Goal: Information Seeking & Learning: Learn about a topic

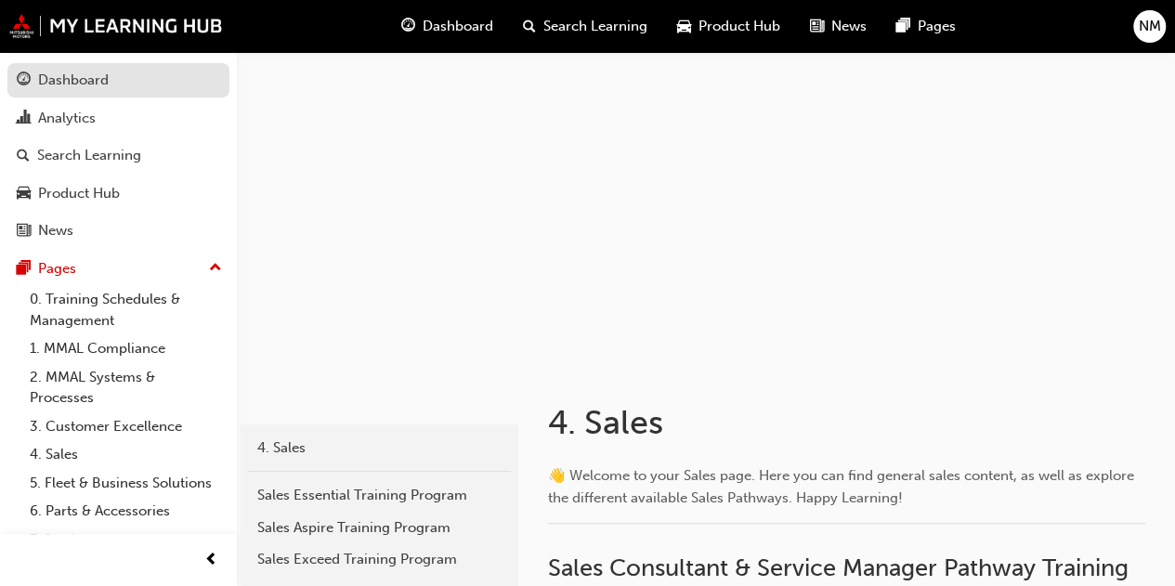
click at [87, 85] on div "Dashboard" at bounding box center [73, 80] width 71 height 21
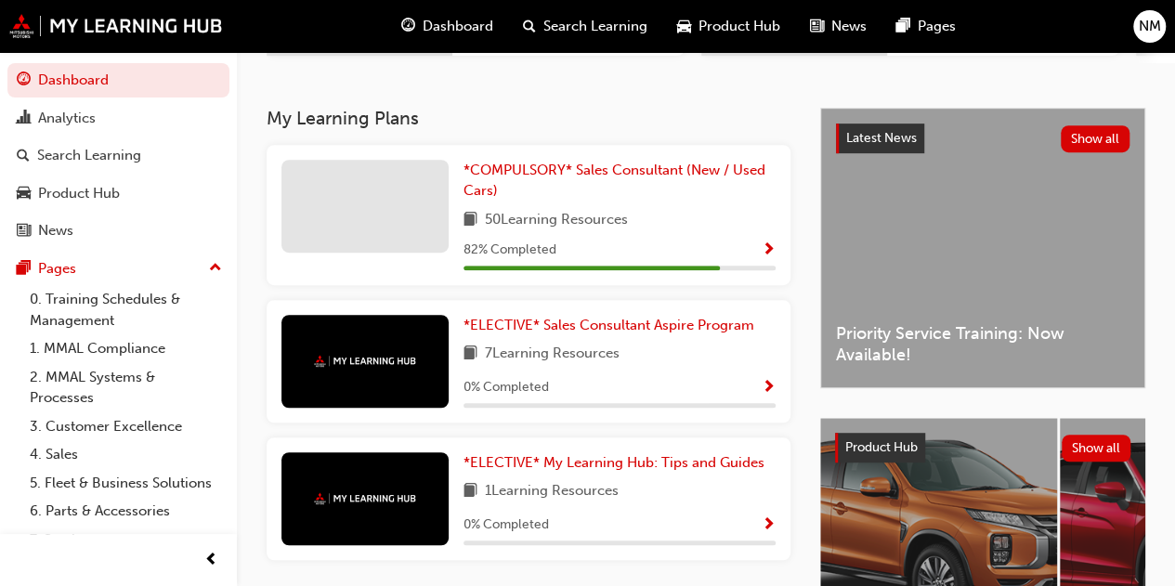
scroll to position [367, 0]
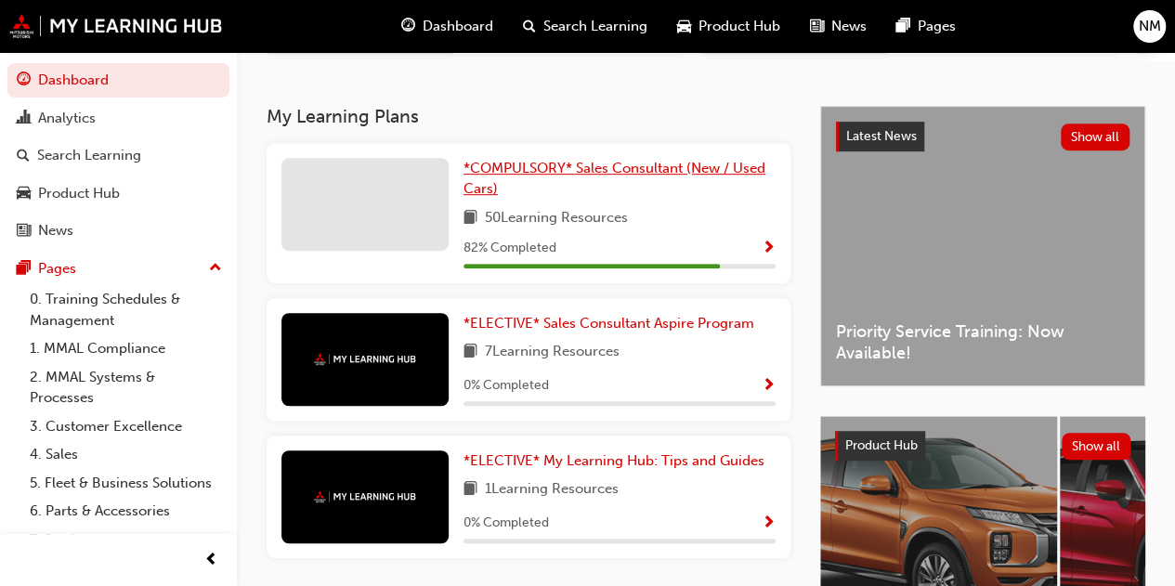
click at [715, 166] on span "*COMPULSORY* Sales Consultant (New / Used Cars)" at bounding box center [614, 179] width 302 height 38
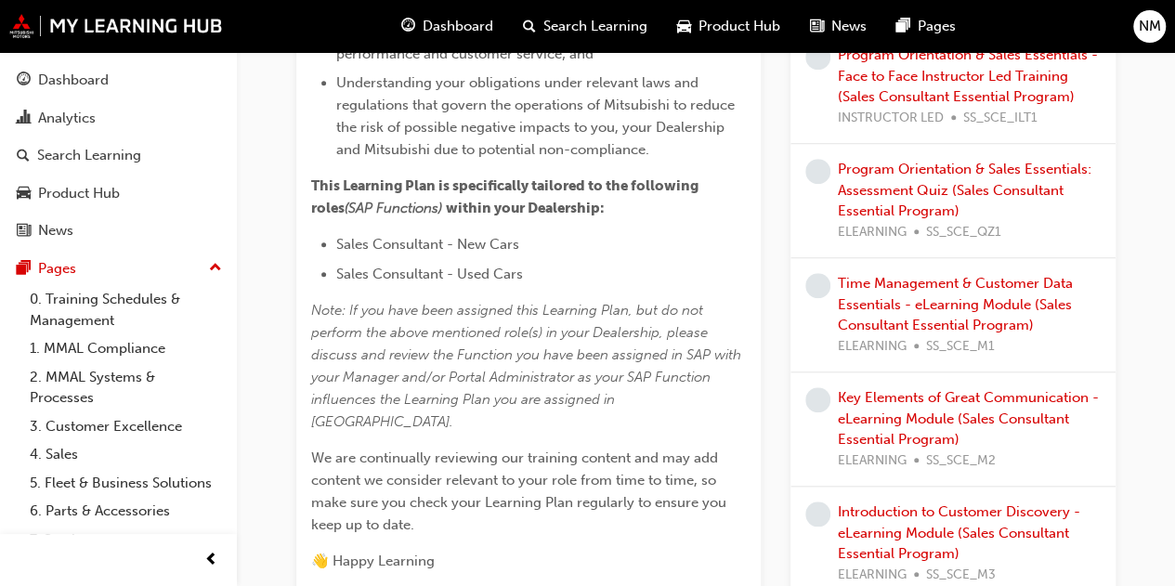
scroll to position [761, 0]
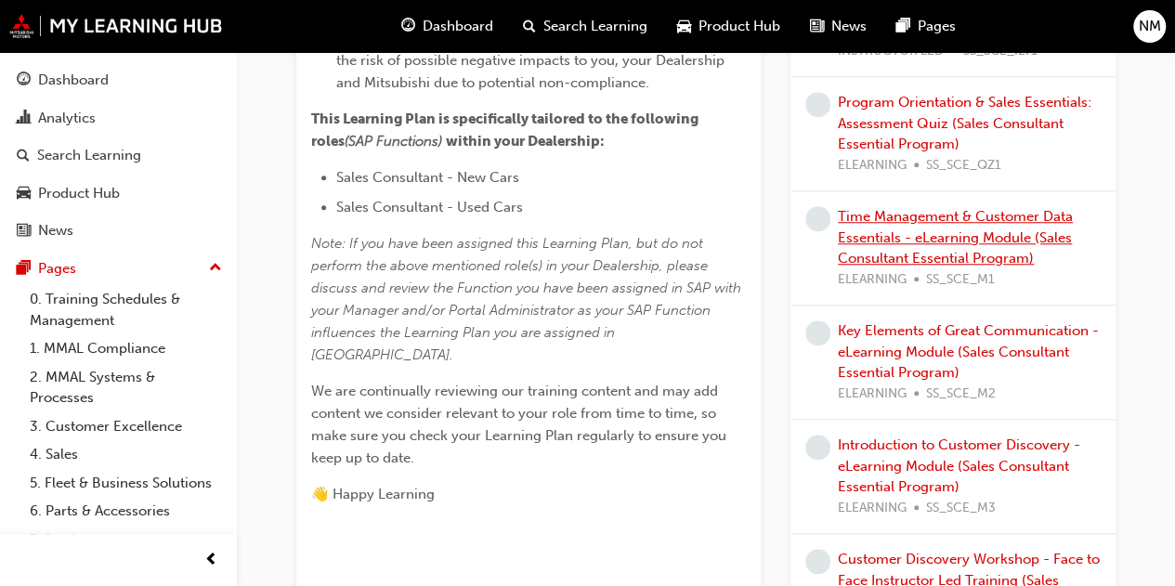
click at [928, 240] on link "Time Management & Customer Data Essentials - eLearning Module (Sales Consultant…" at bounding box center [955, 237] width 235 height 58
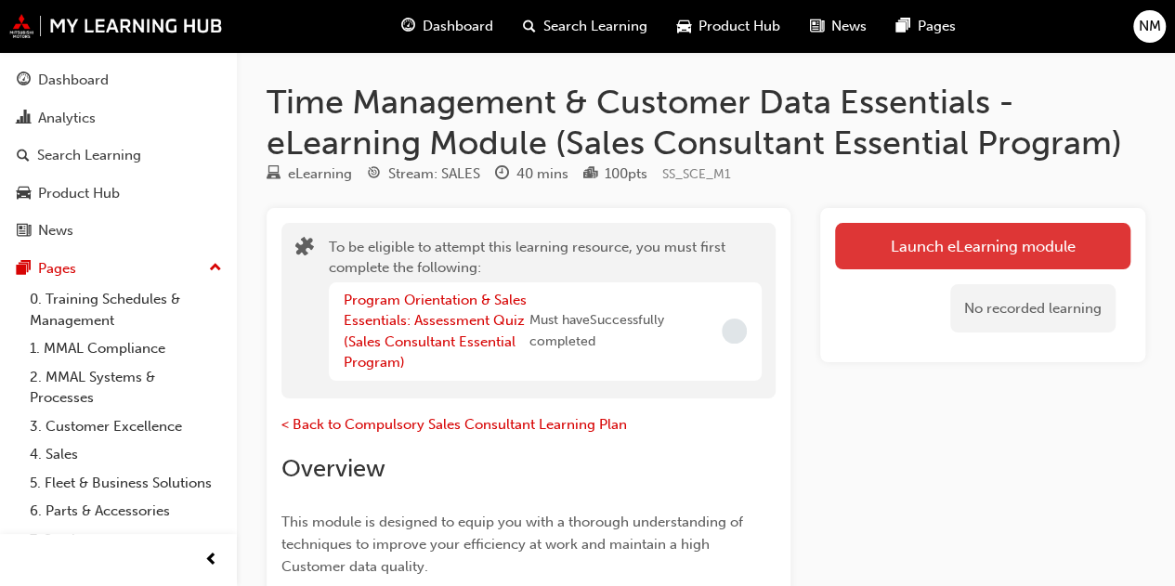
click at [969, 246] on button "Launch eLearning module" at bounding box center [982, 246] width 295 height 46
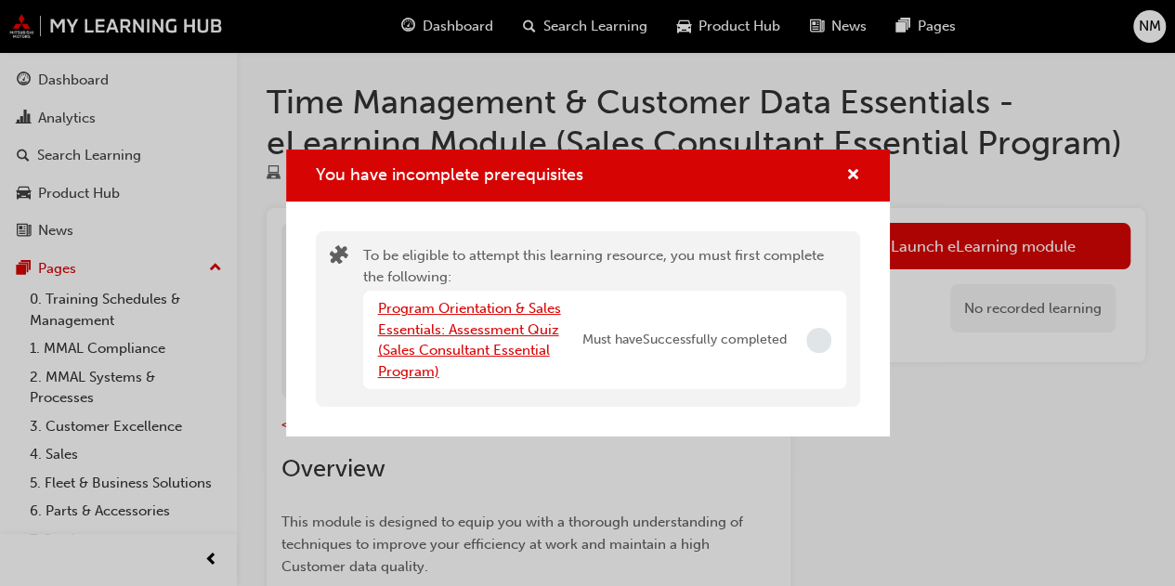
click at [517, 345] on link "Program Orientation & Sales Essentials: Assessment Quiz (Sales Consultant Essen…" at bounding box center [469, 340] width 183 height 80
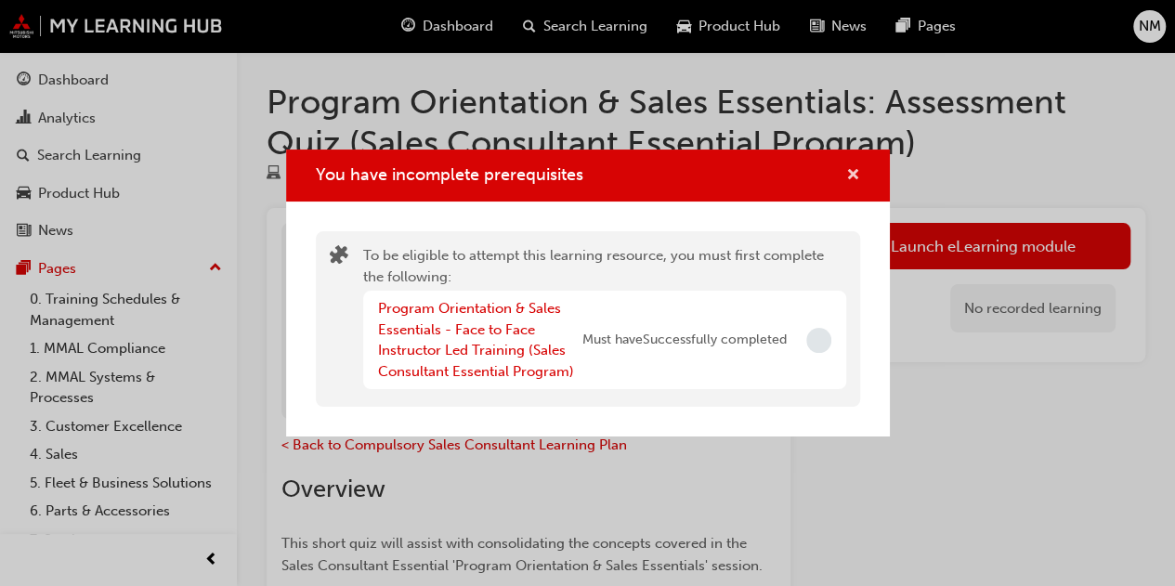
click at [858, 177] on span "cross-icon" at bounding box center [853, 176] width 14 height 17
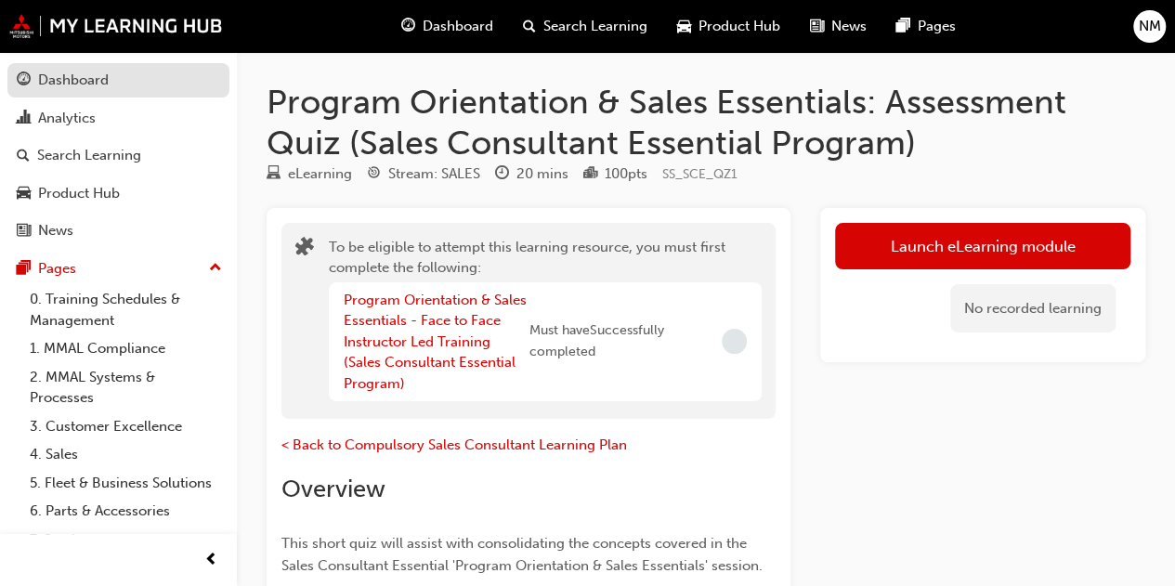
click at [83, 70] on div "Dashboard" at bounding box center [73, 80] width 71 height 21
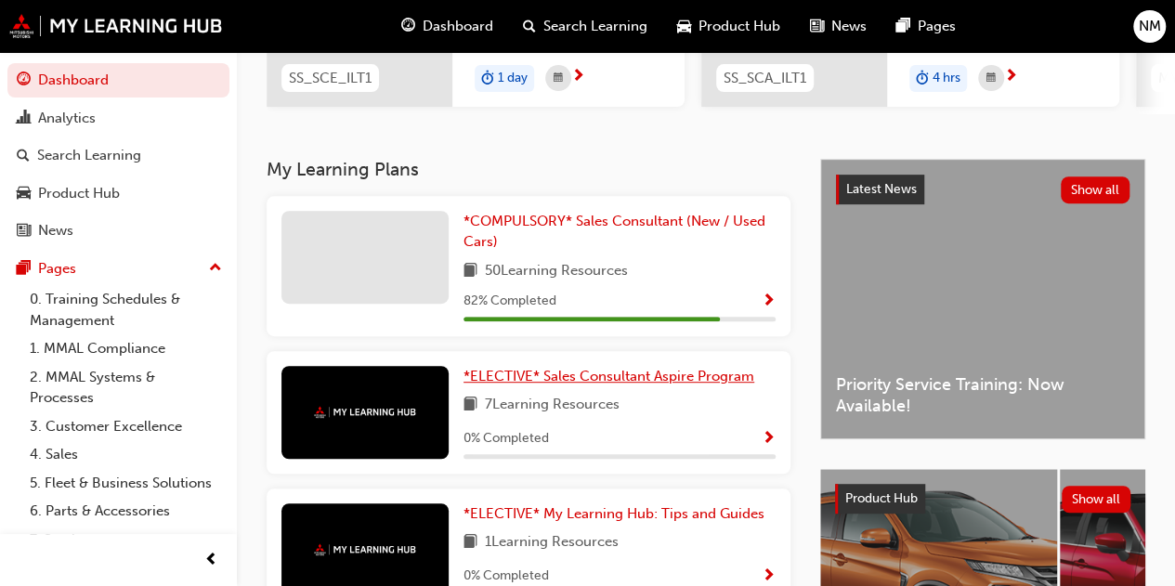
scroll to position [522, 0]
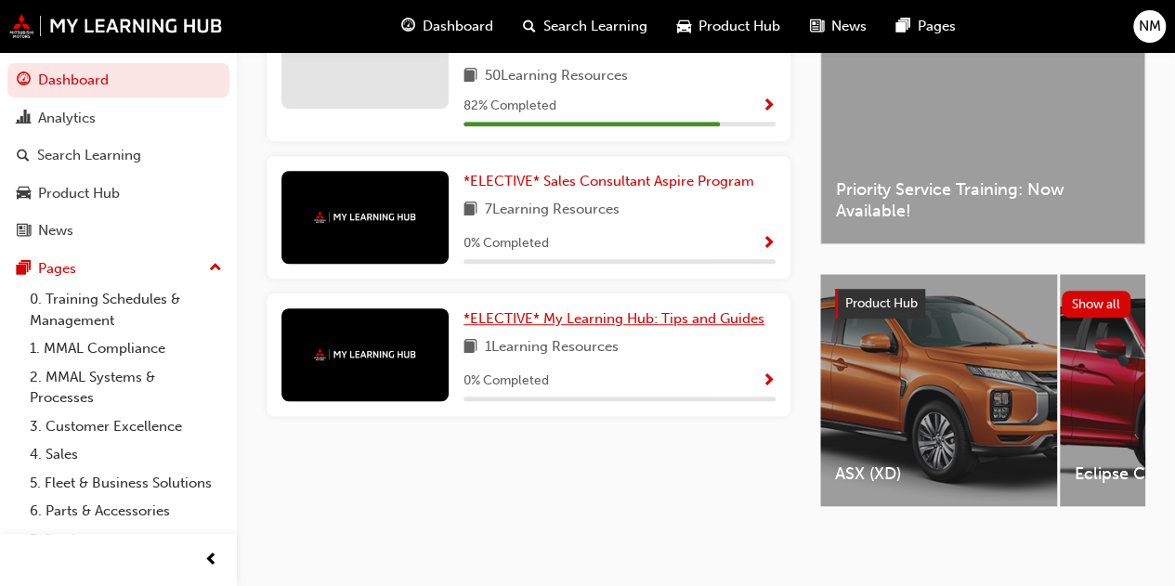
click at [614, 311] on span "*ELECTIVE* My Learning Hub: Tips and Guides" at bounding box center [613, 318] width 301 height 17
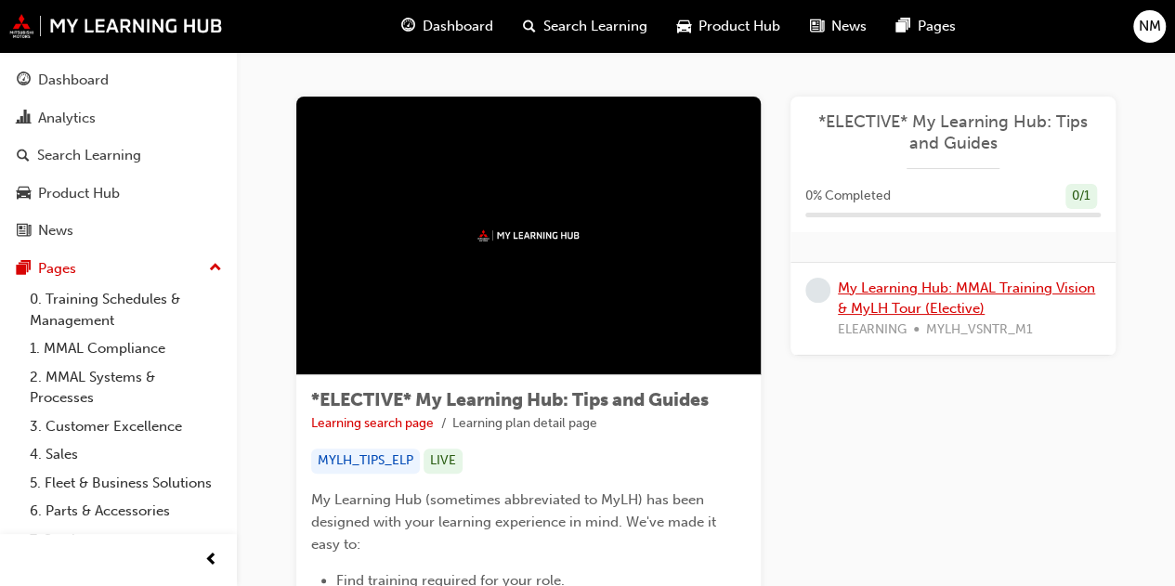
click at [886, 305] on link "My Learning Hub: MMAL Training Vision & MyLH Tour (Elective)" at bounding box center [966, 298] width 257 height 38
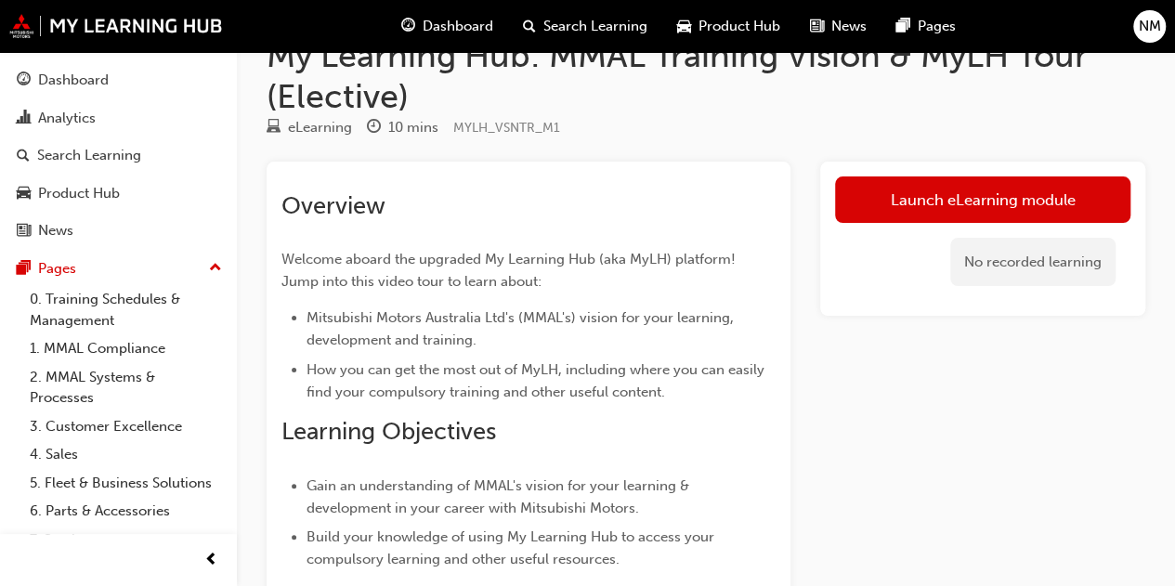
scroll to position [35, 0]
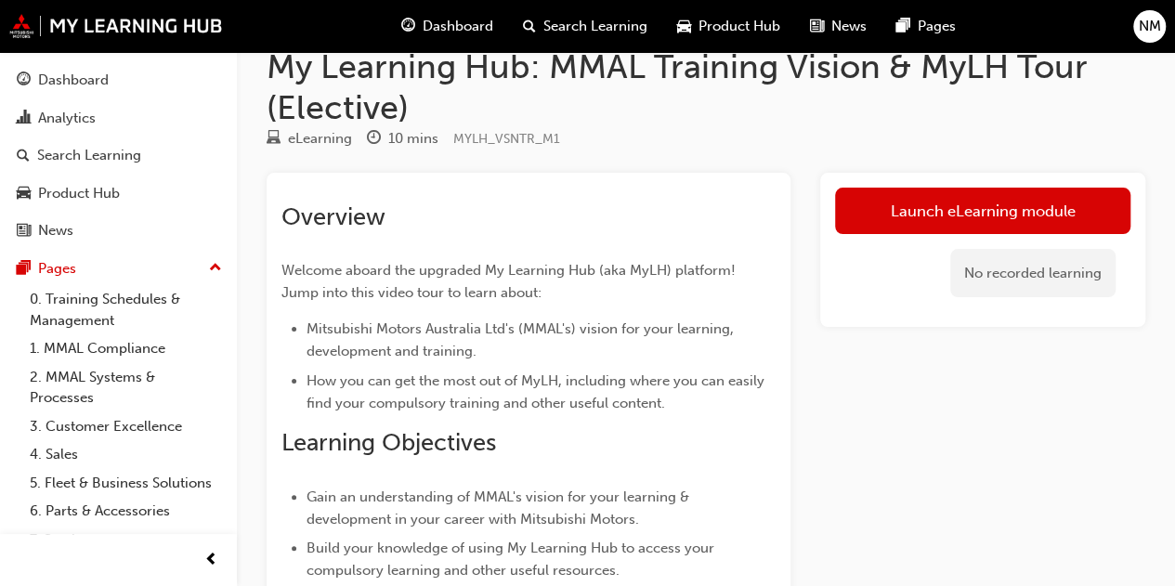
click at [888, 239] on div "No recorded learning" at bounding box center [982, 273] width 295 height 79
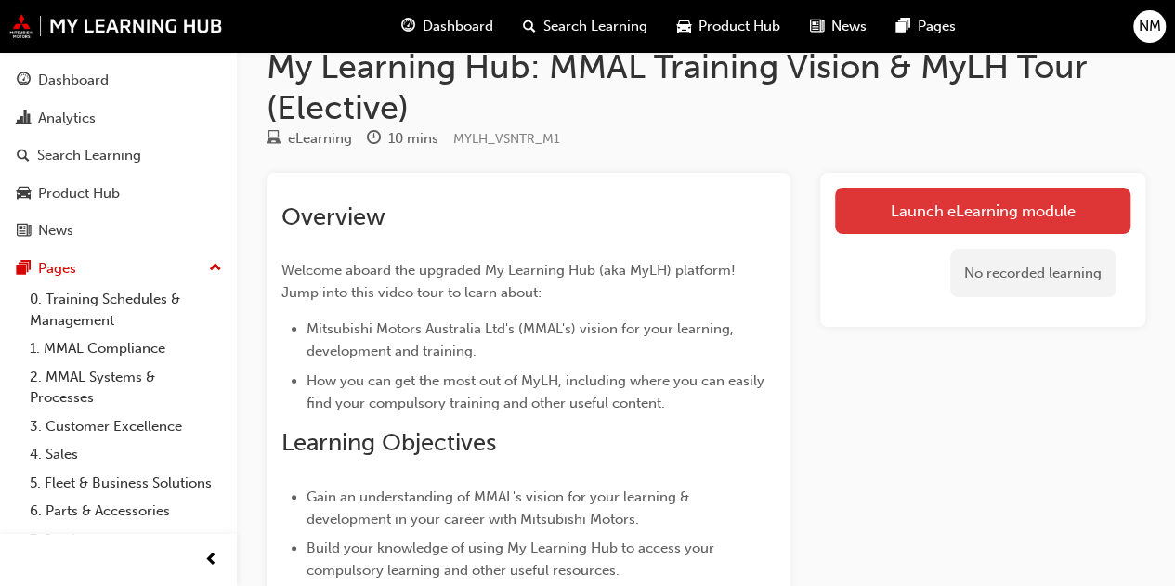
click at [886, 231] on link "Launch eLearning module" at bounding box center [982, 211] width 295 height 46
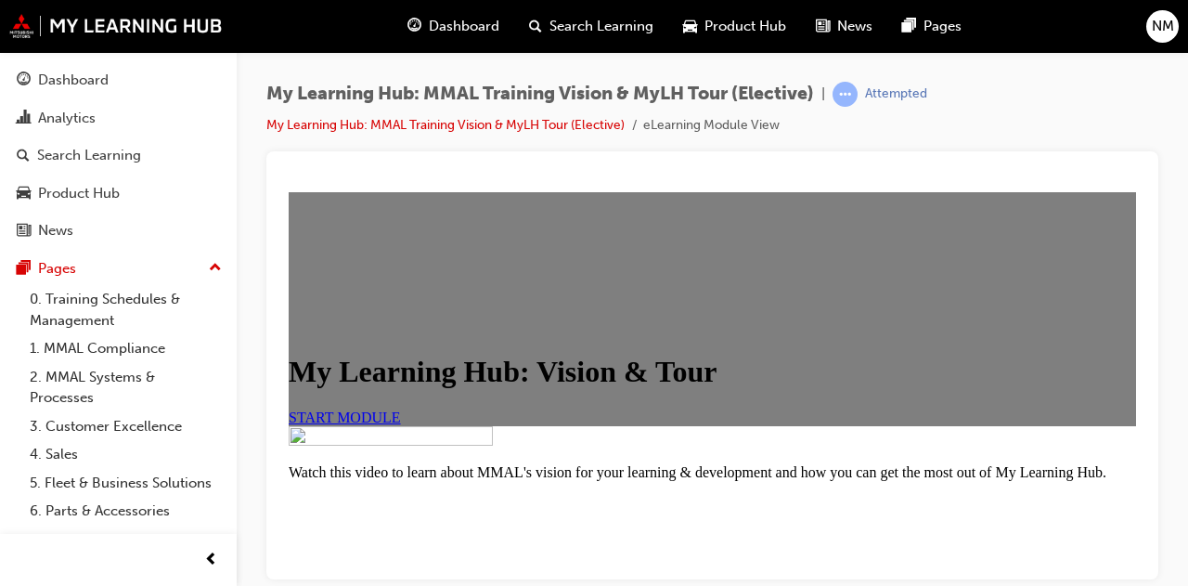
scroll to position [63, 0]
click at [401, 424] on span "START MODULE" at bounding box center [345, 417] width 112 height 16
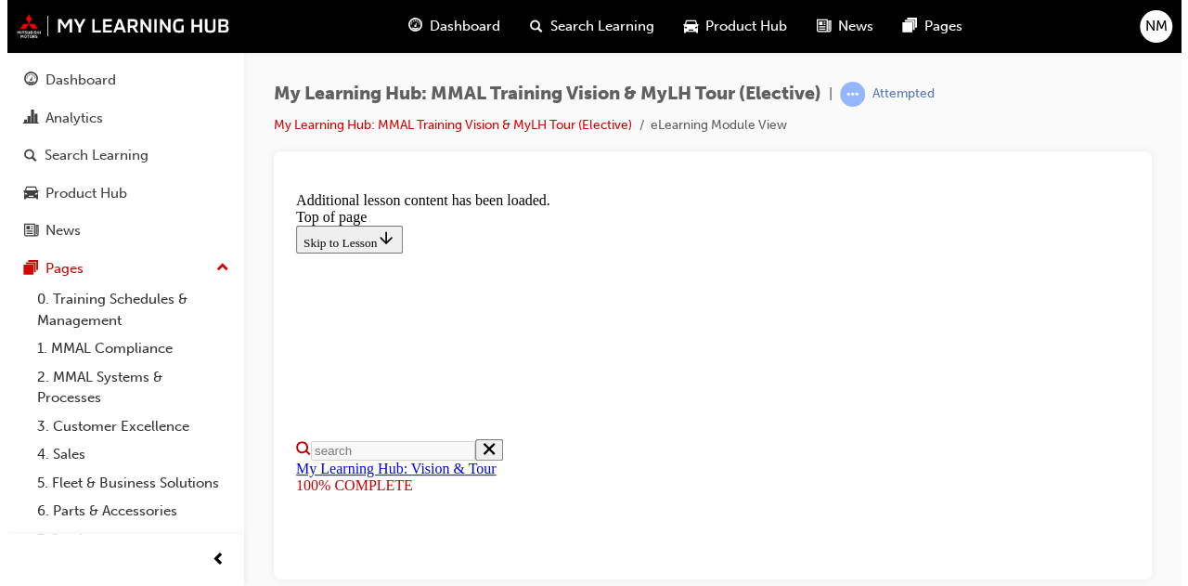
scroll to position [783, 0]
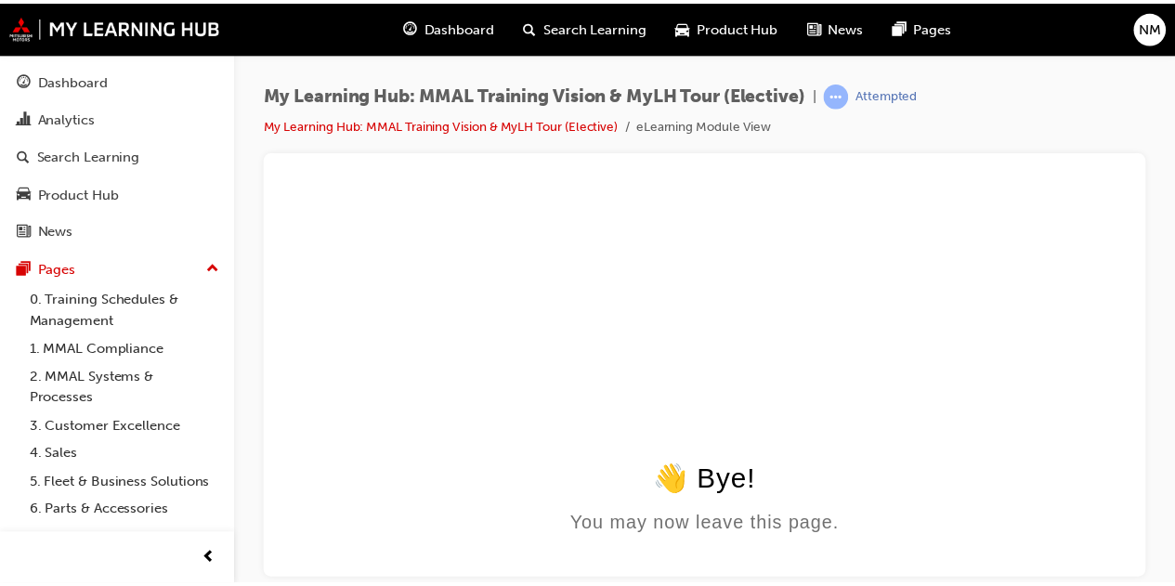
scroll to position [0, 0]
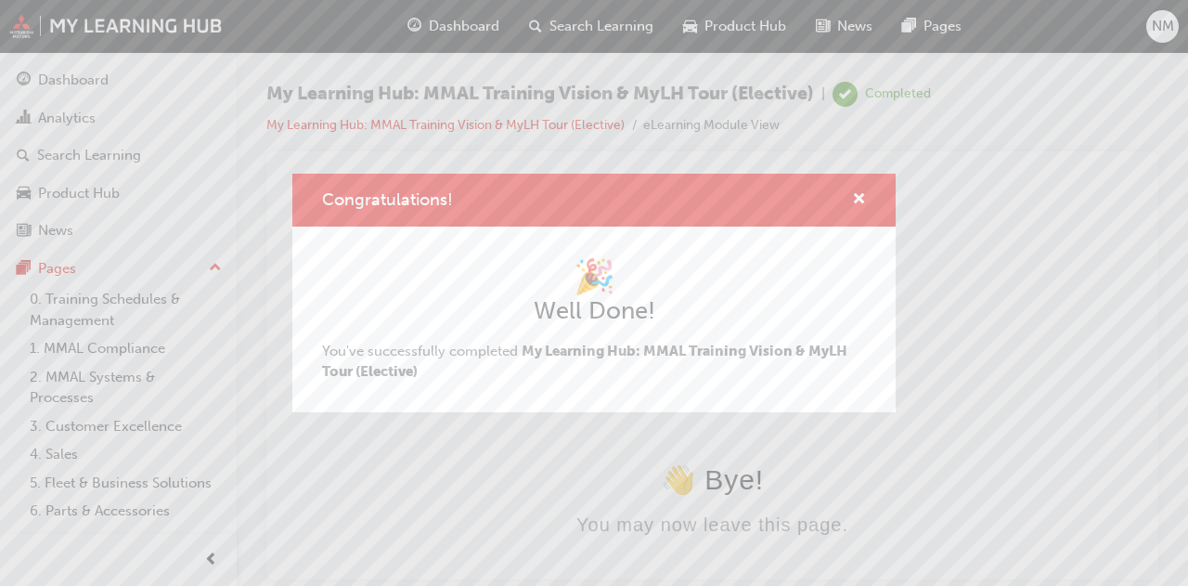
click at [850, 198] on div "Congratulations!" at bounding box center [852, 199] width 29 height 23
click at [860, 196] on span "cross-icon" at bounding box center [859, 200] width 14 height 17
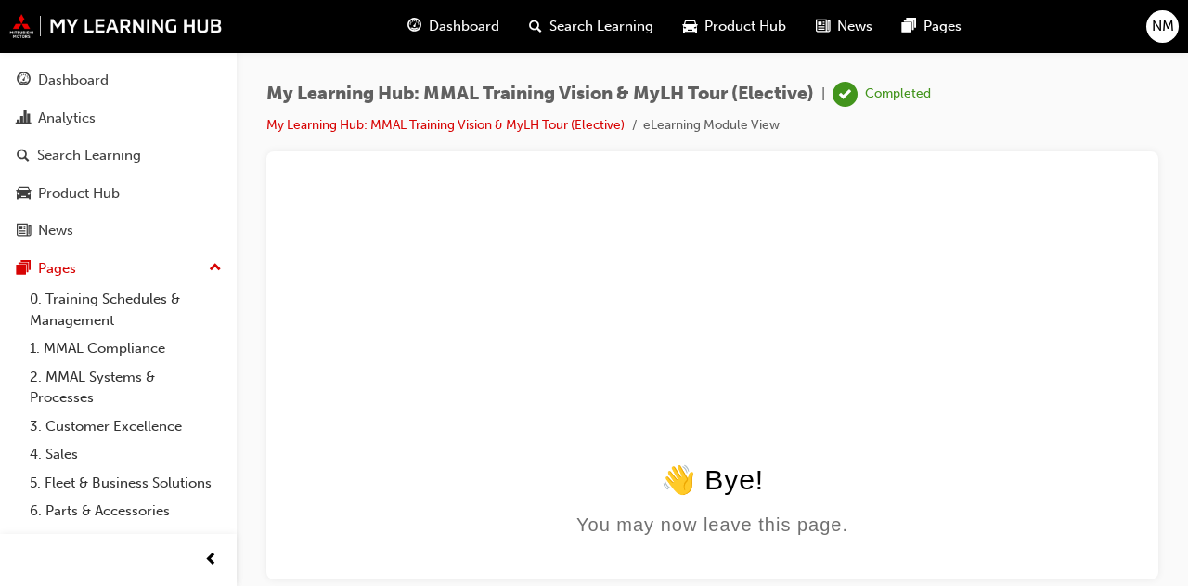
click at [475, 14] on div "Dashboard" at bounding box center [454, 26] width 122 height 38
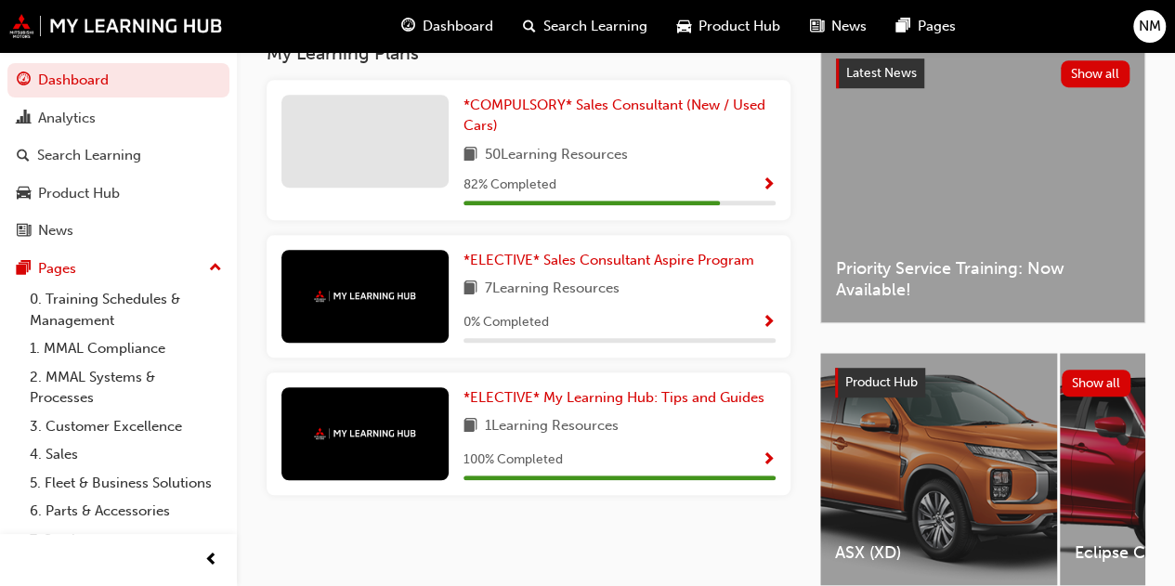
scroll to position [485, 0]
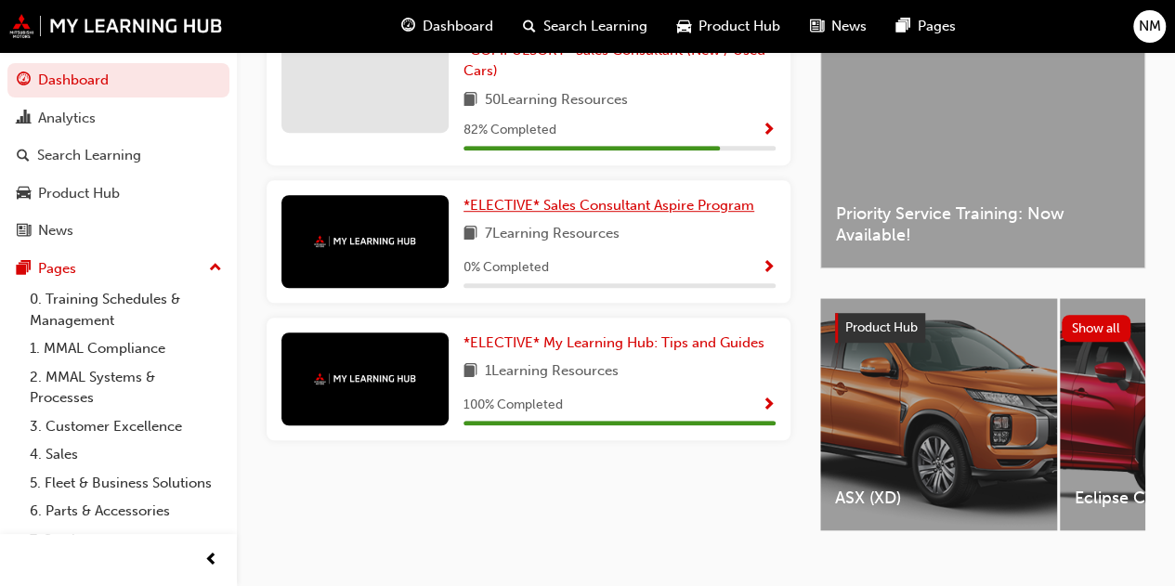
click at [643, 214] on span "*ELECTIVE* Sales Consultant Aspire Program" at bounding box center [608, 205] width 291 height 17
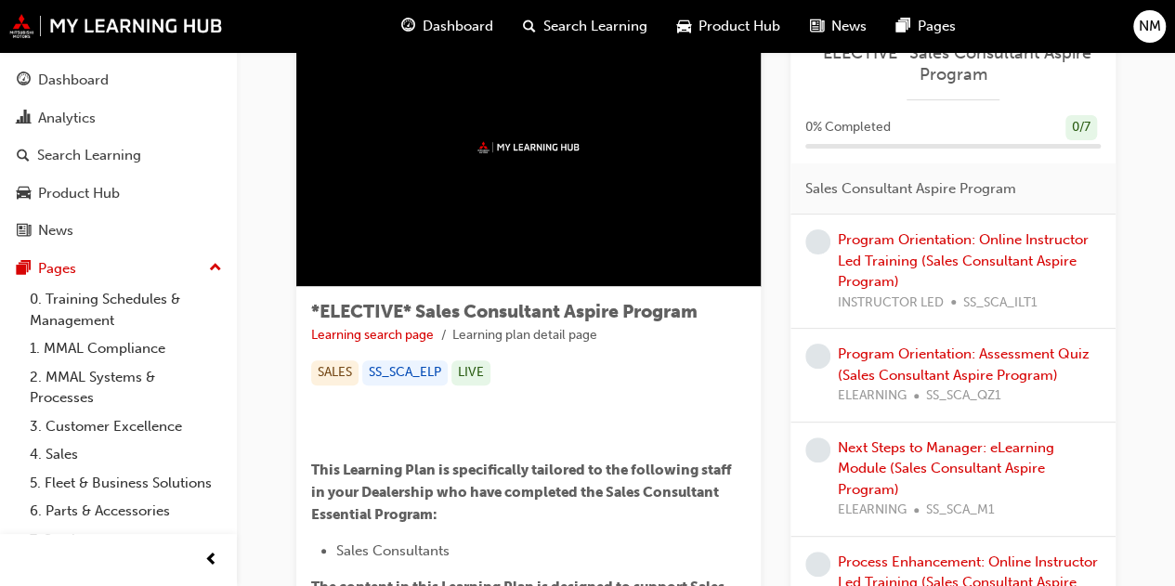
scroll to position [87, 0]
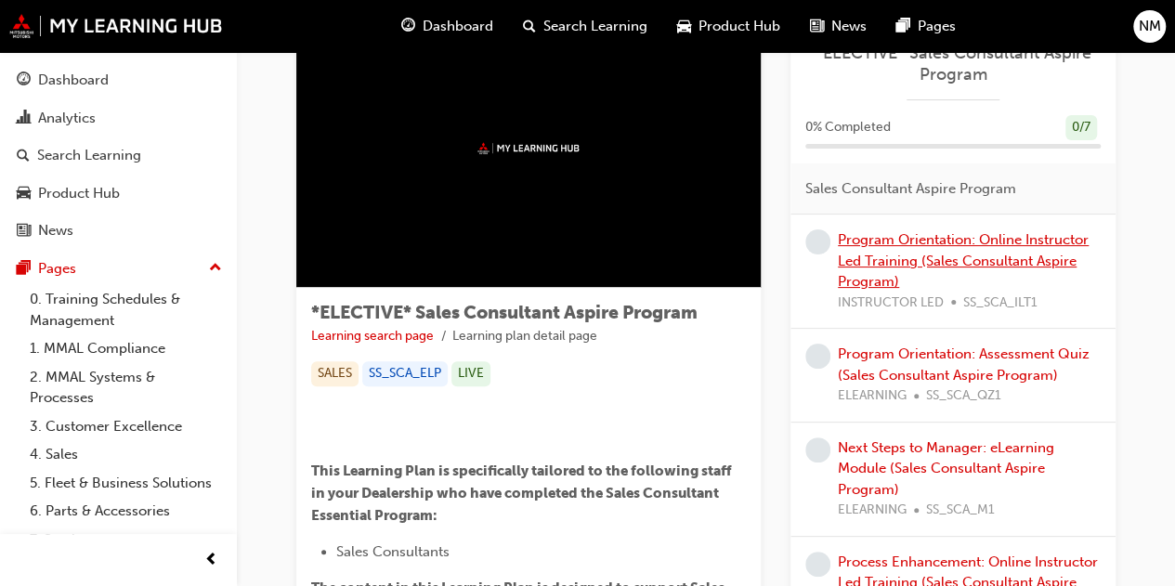
click at [969, 261] on link "Program Orientation: Online Instructor Led Training (Sales Consultant Aspire Pr…" at bounding box center [963, 260] width 251 height 58
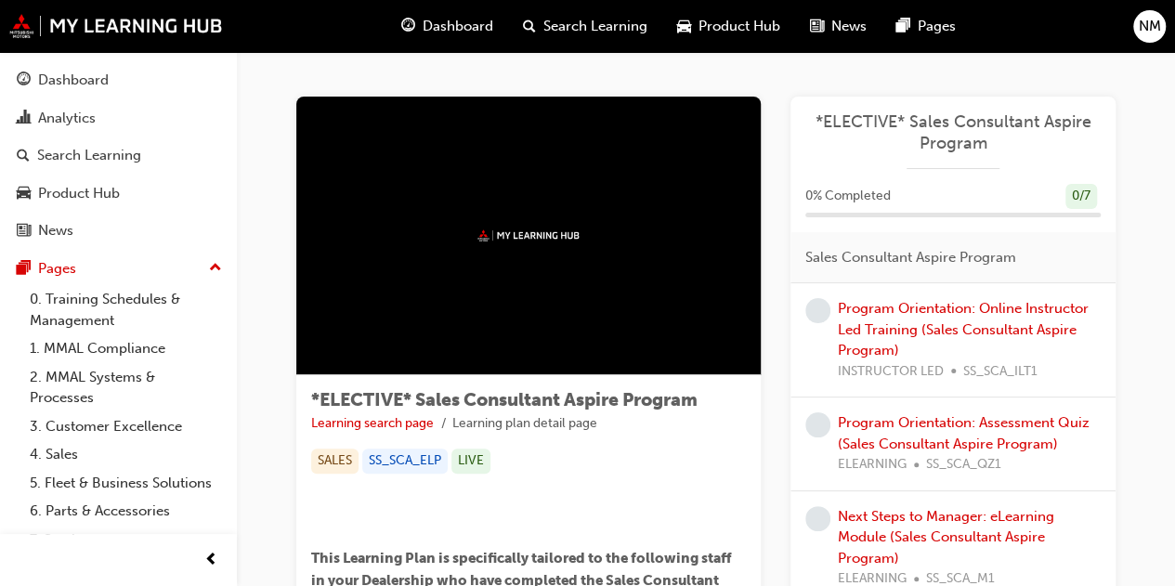
click at [430, 39] on div "Dashboard" at bounding box center [447, 26] width 122 height 38
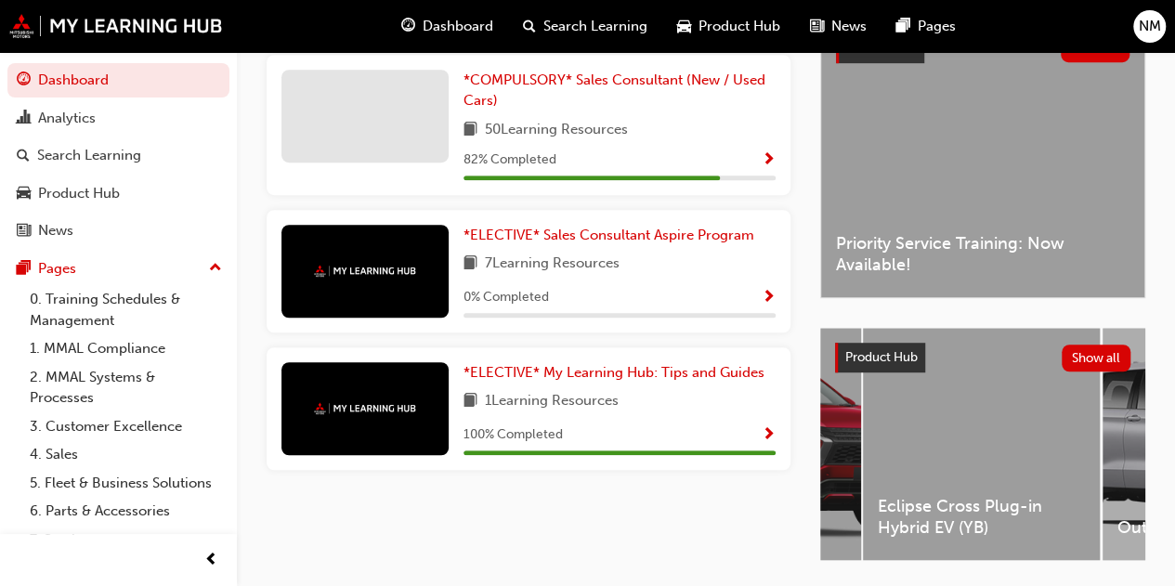
scroll to position [0, 423]
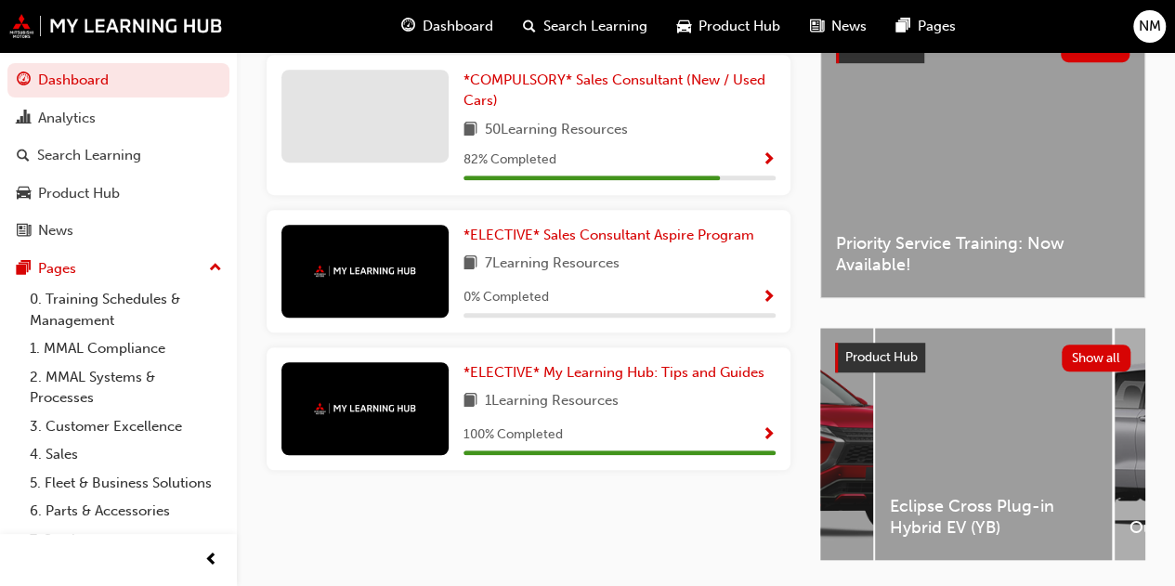
click at [941, 518] on span "Eclipse Cross Plug-in Hybrid EV (YB)" at bounding box center [993, 517] width 207 height 42
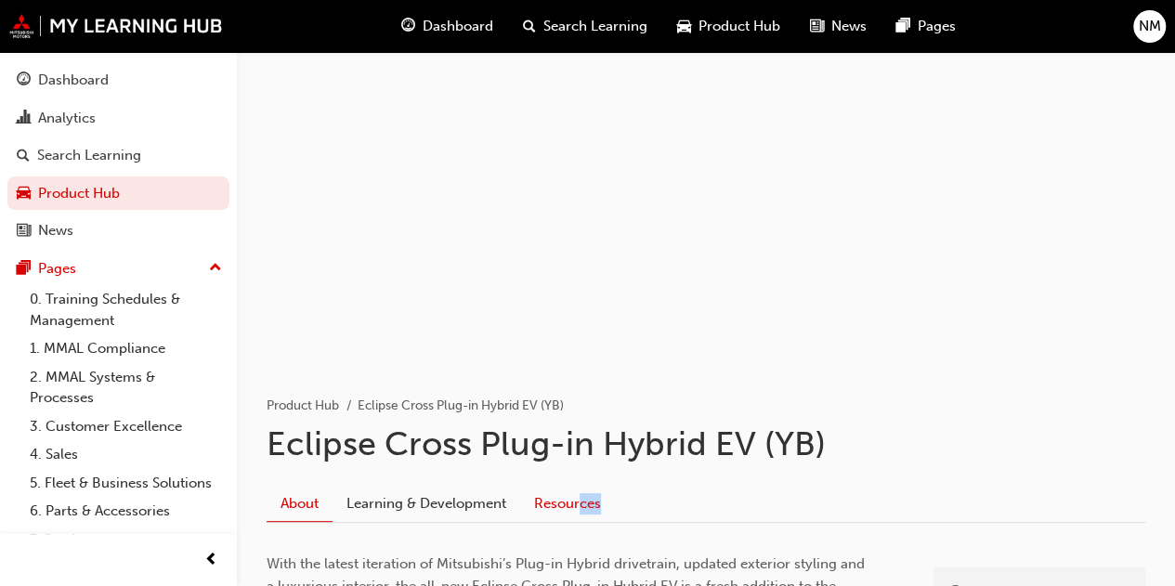
drag, startPoint x: 941, startPoint y: 518, endPoint x: 579, endPoint y: 489, distance: 362.3
click at [579, 489] on div "About Learning & Development Resources" at bounding box center [705, 505] width 878 height 37
click at [579, 489] on link "Resources" at bounding box center [567, 504] width 95 height 35
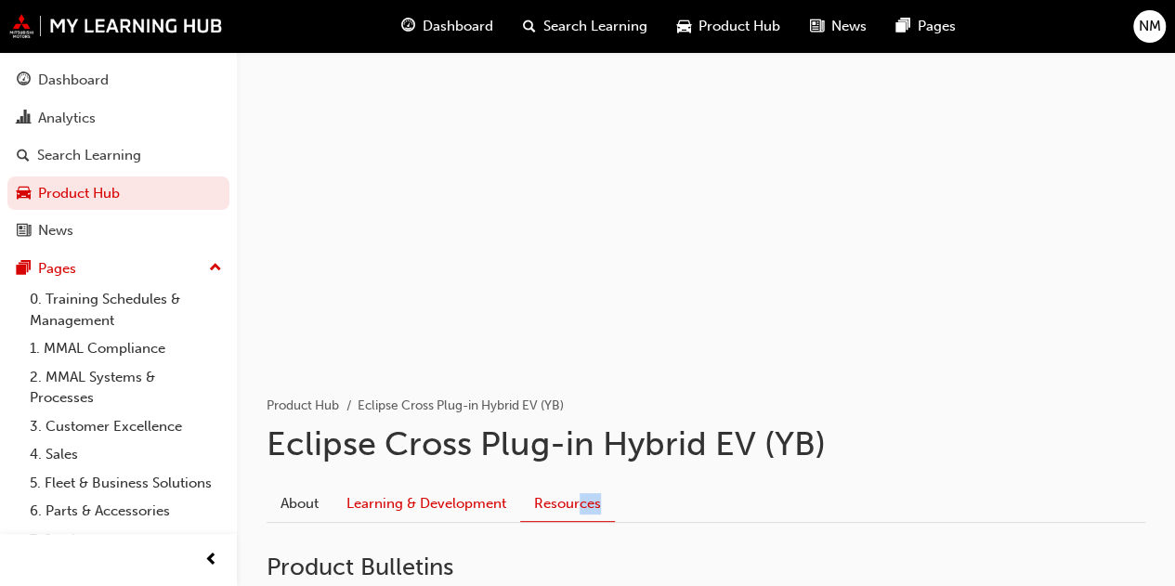
click at [445, 511] on link "Learning & Development" at bounding box center [426, 504] width 188 height 35
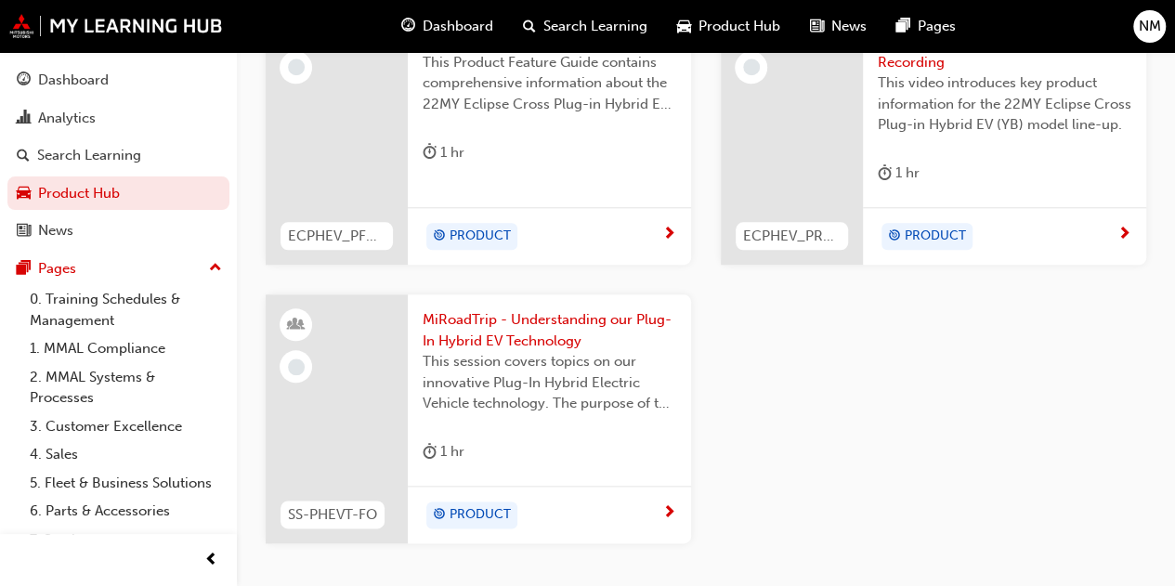
scroll to position [852, 0]
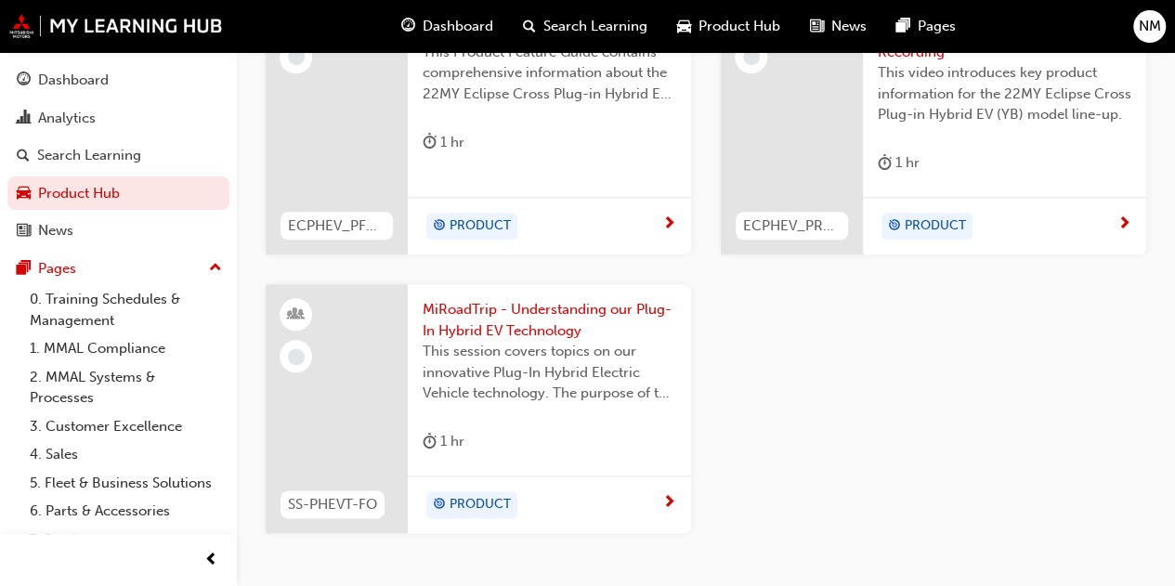
click at [500, 315] on span "MiRoadTrip - Understanding our Plug-In Hybrid EV Technology" at bounding box center [548, 320] width 253 height 42
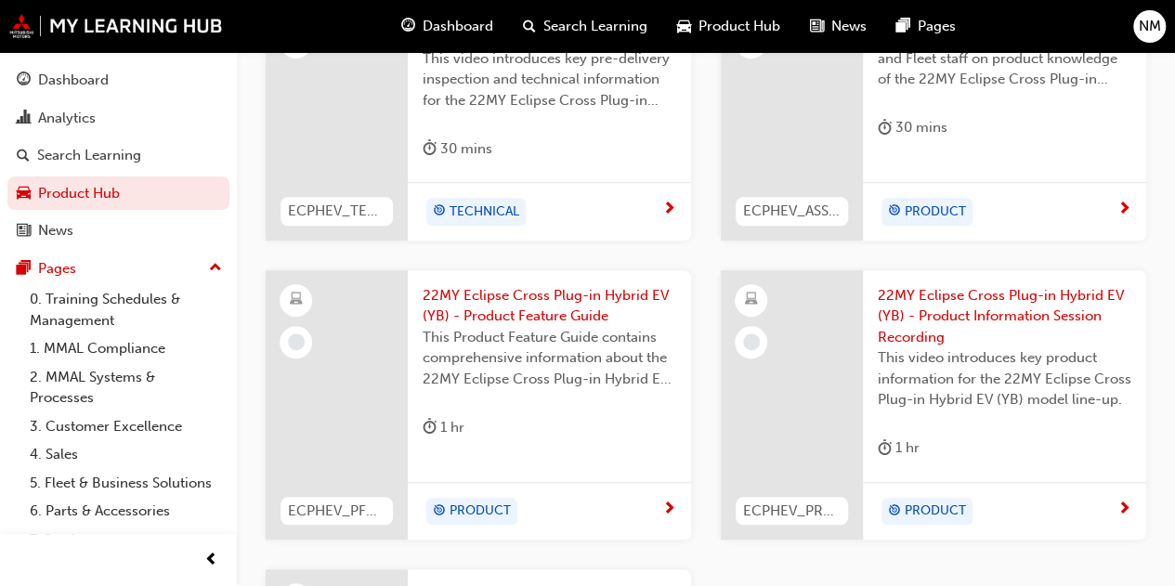
scroll to position [541, 0]
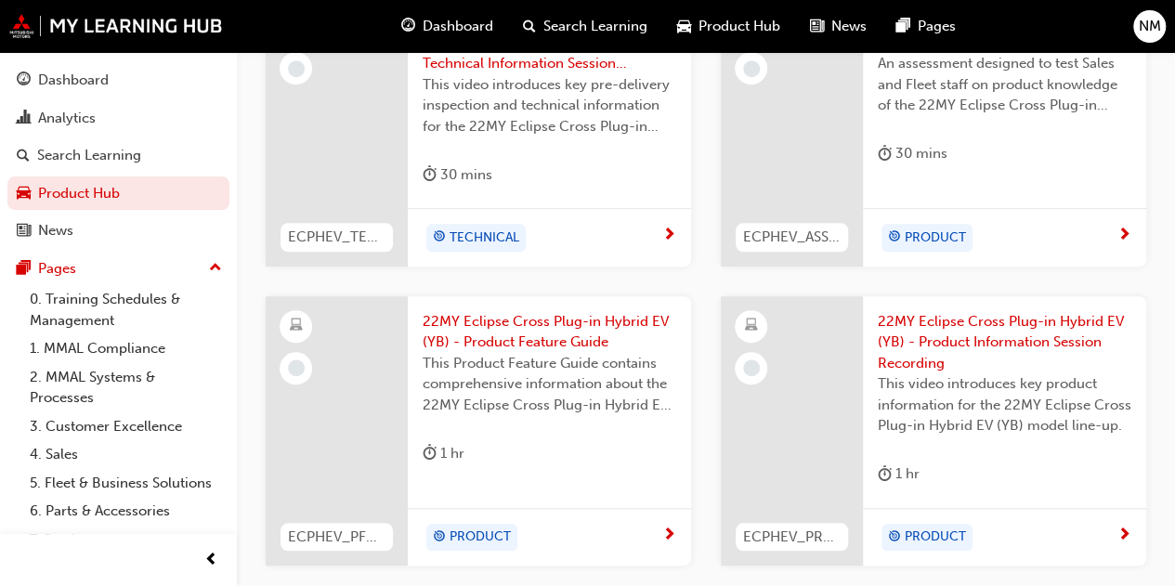
click at [982, 330] on span "22MY Eclipse Cross Plug-in Hybrid EV (YB) - Product Information Session Recordi…" at bounding box center [1003, 342] width 253 height 63
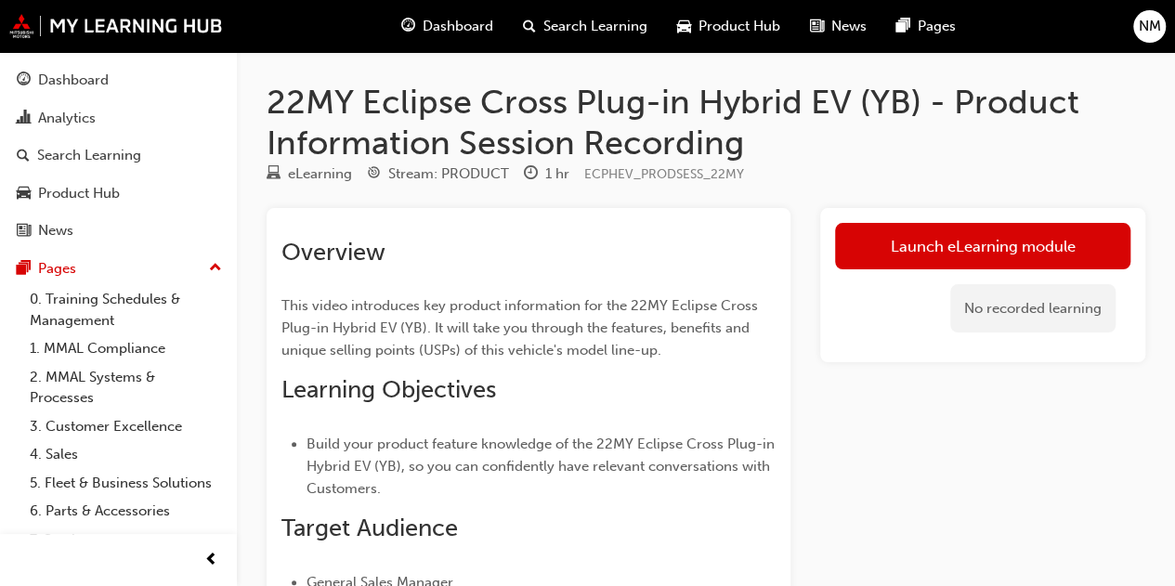
scroll to position [541, 0]
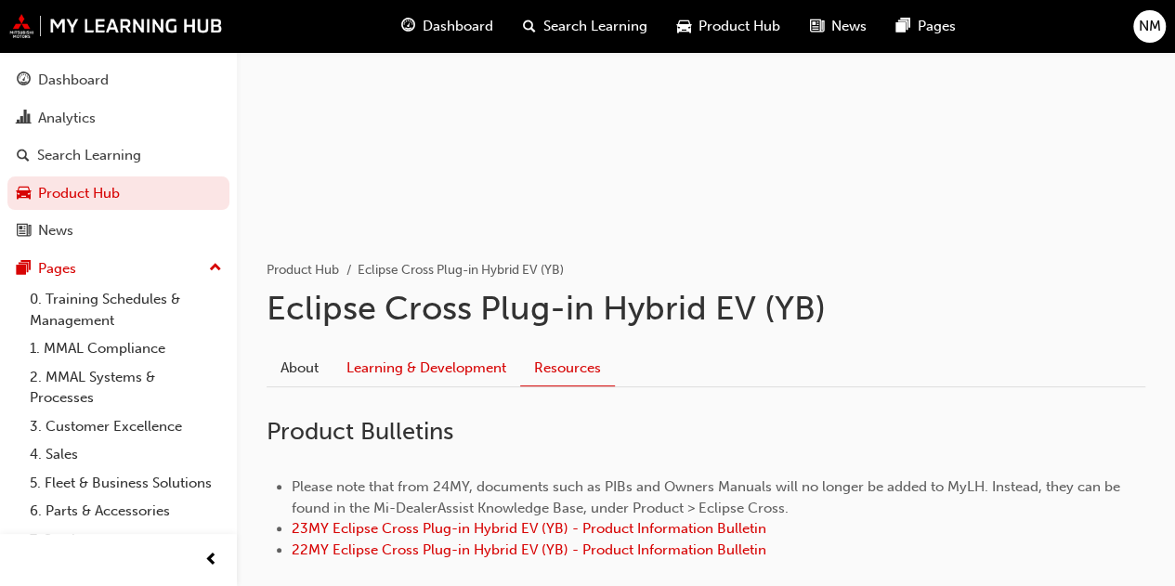
click at [434, 365] on link "Learning & Development" at bounding box center [426, 368] width 188 height 35
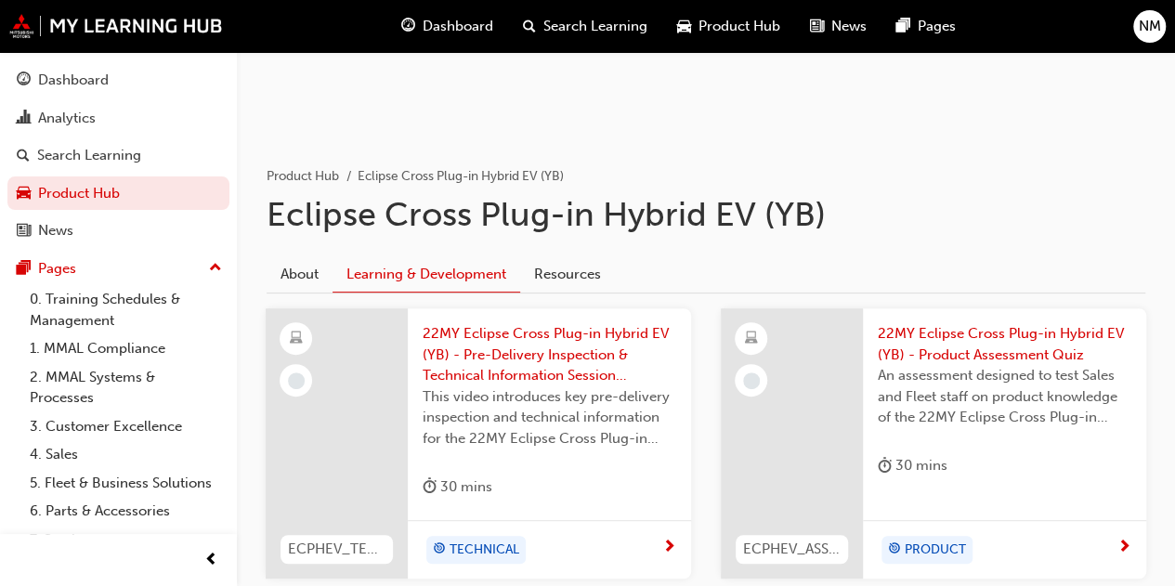
scroll to position [227, 0]
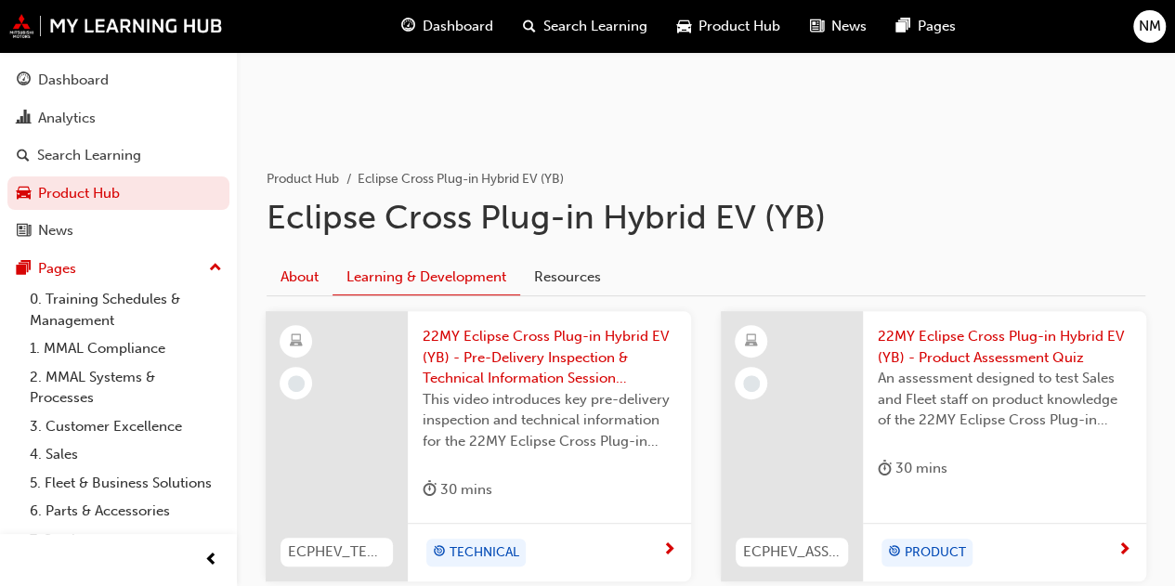
click at [314, 270] on link "About" at bounding box center [299, 277] width 66 height 35
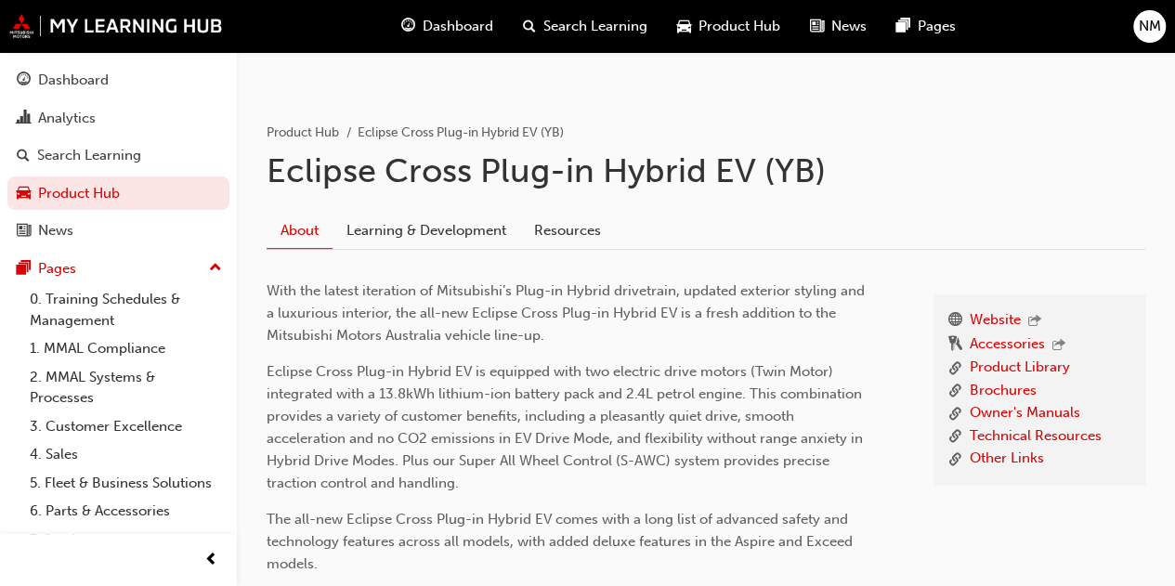
scroll to position [700, 0]
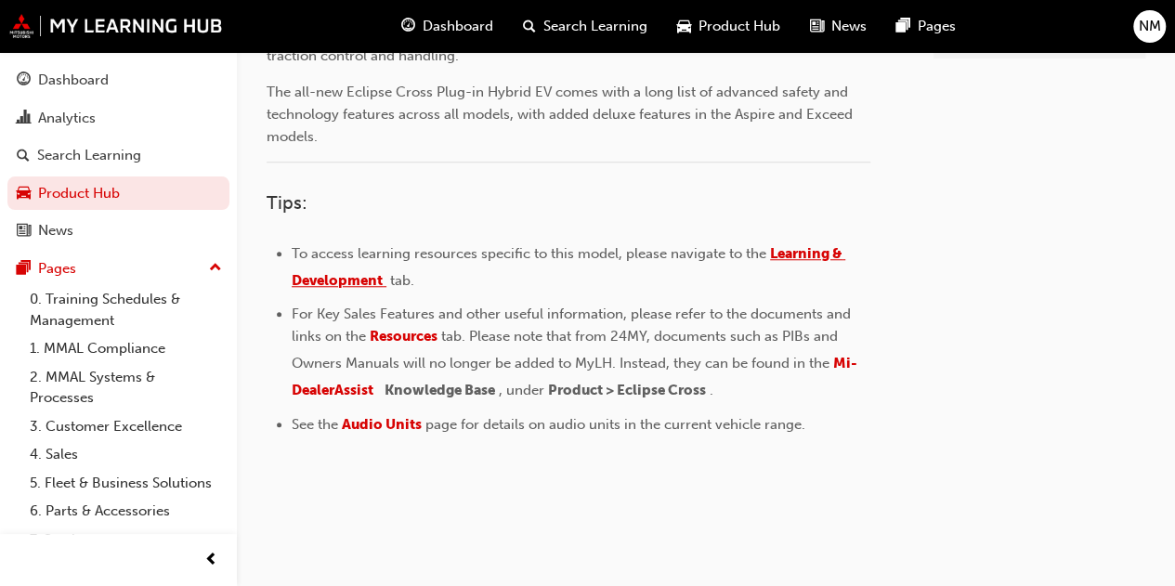
click at [802, 248] on span "Learning & Development" at bounding box center [568, 267] width 553 height 44
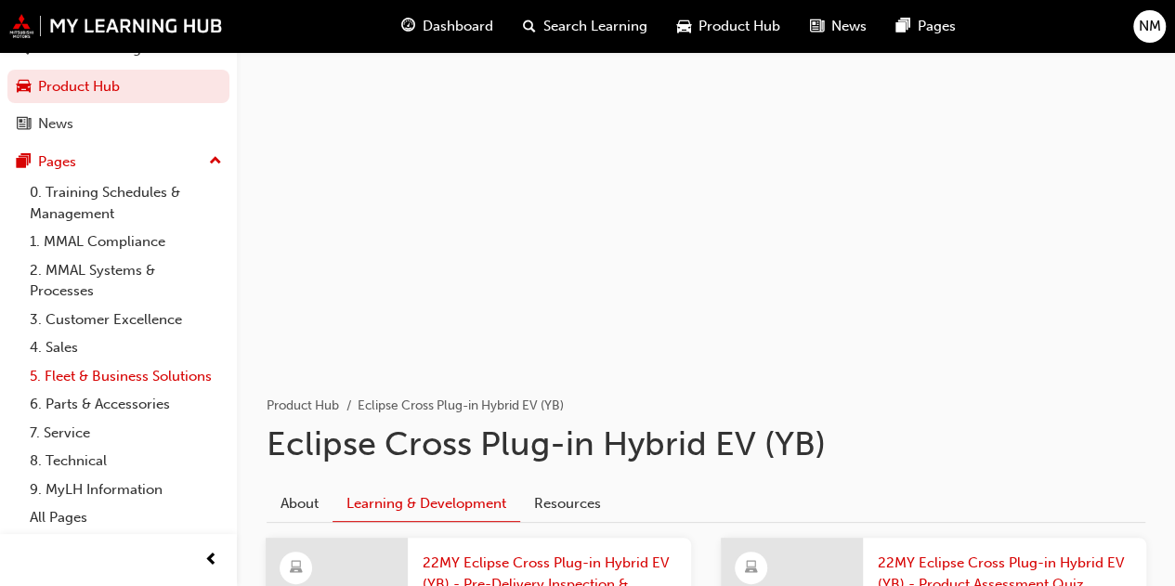
scroll to position [126, 0]
click at [72, 333] on link "4. Sales" at bounding box center [125, 347] width 207 height 29
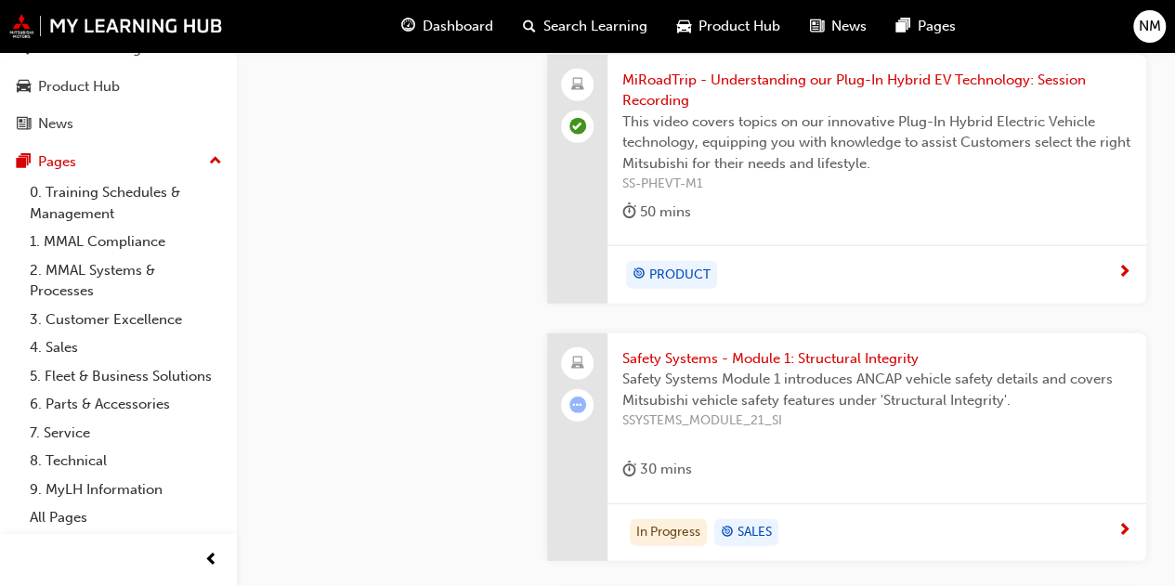
scroll to position [2409, 0]
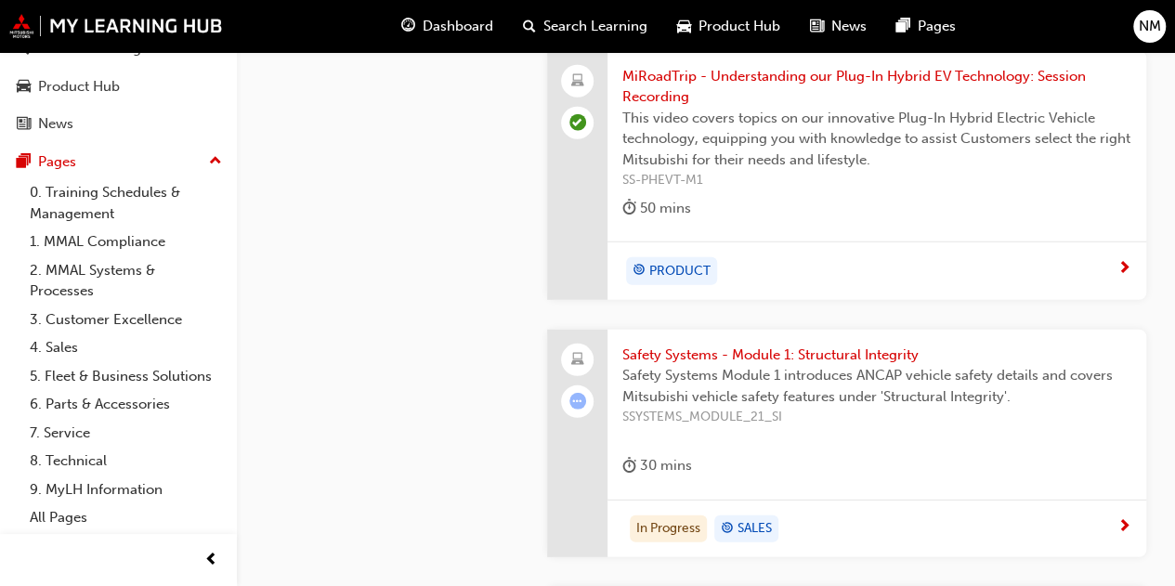
click at [787, 344] on span "Safety Systems - Module 1: Structural Integrity" at bounding box center [876, 354] width 509 height 21
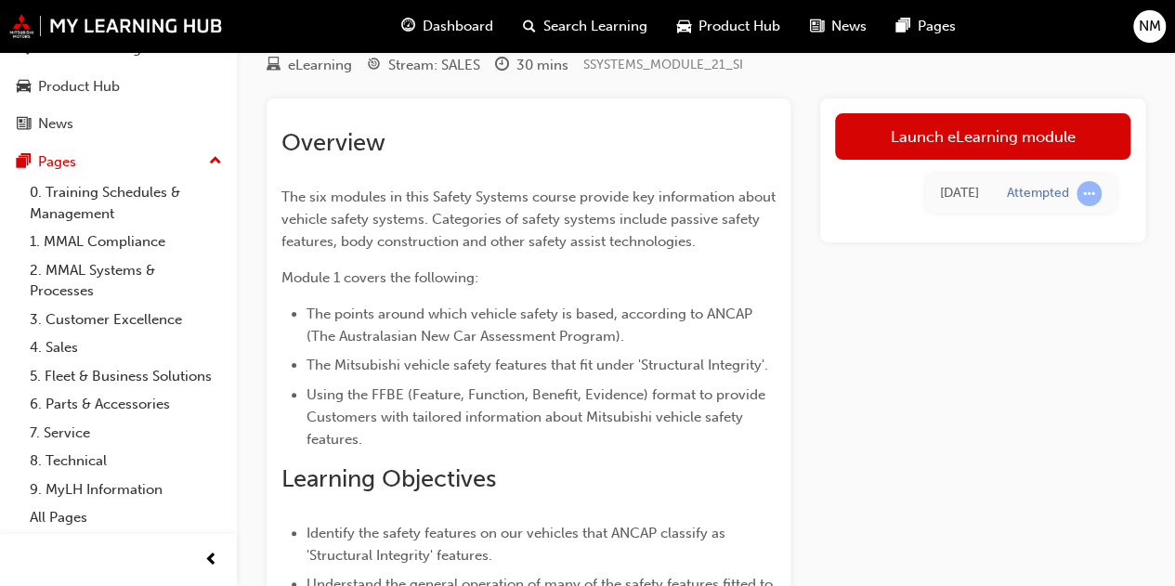
scroll to position [70, 0]
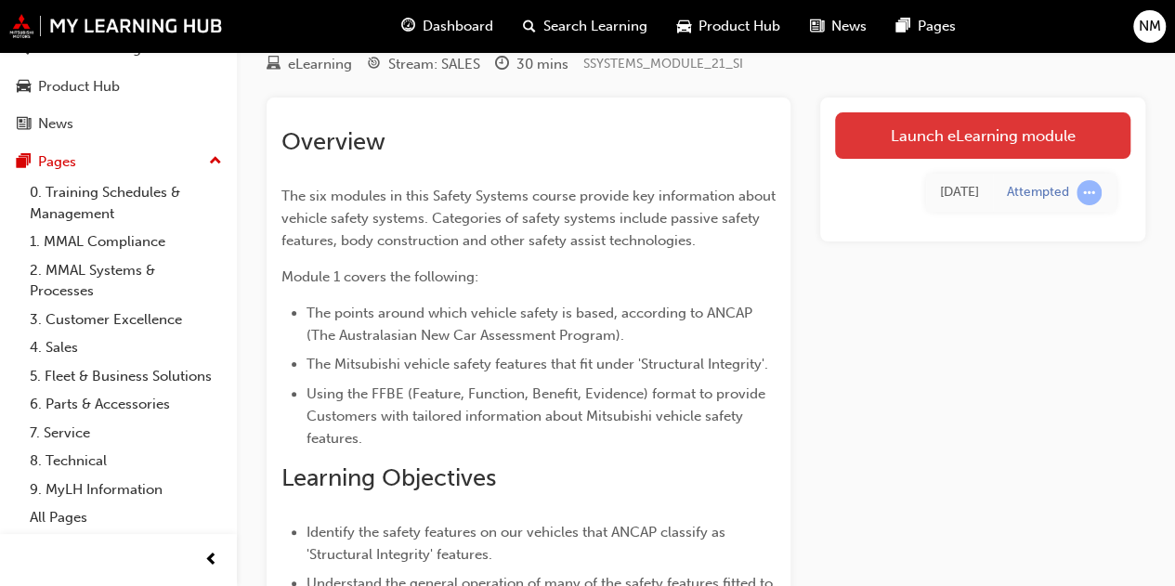
click at [962, 133] on link "Launch eLearning module" at bounding box center [982, 135] width 295 height 46
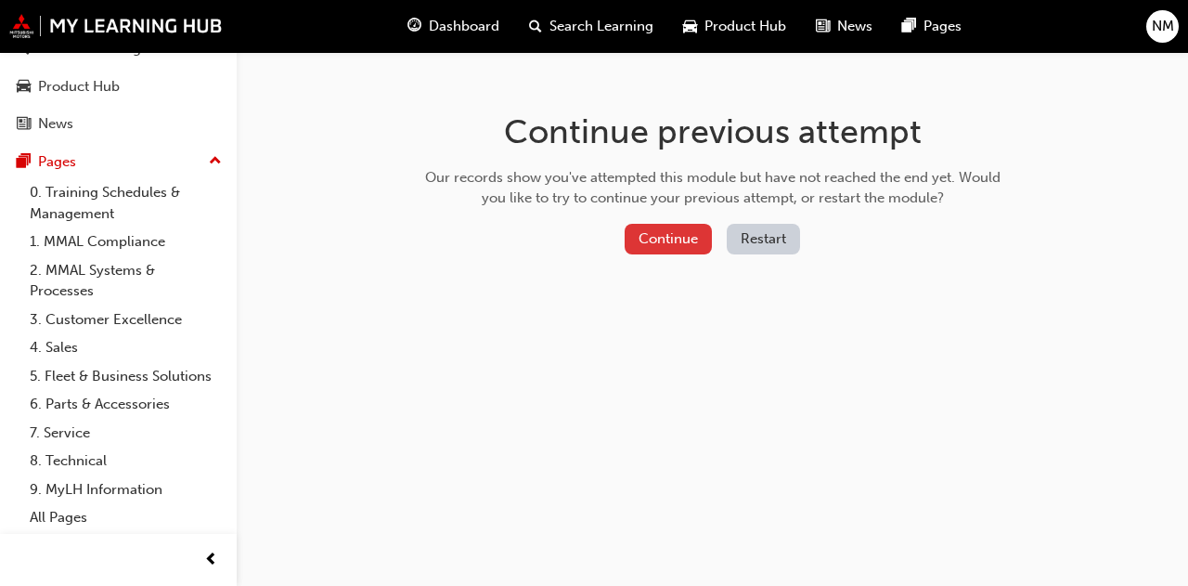
click at [685, 235] on button "Continue" at bounding box center [668, 239] width 87 height 31
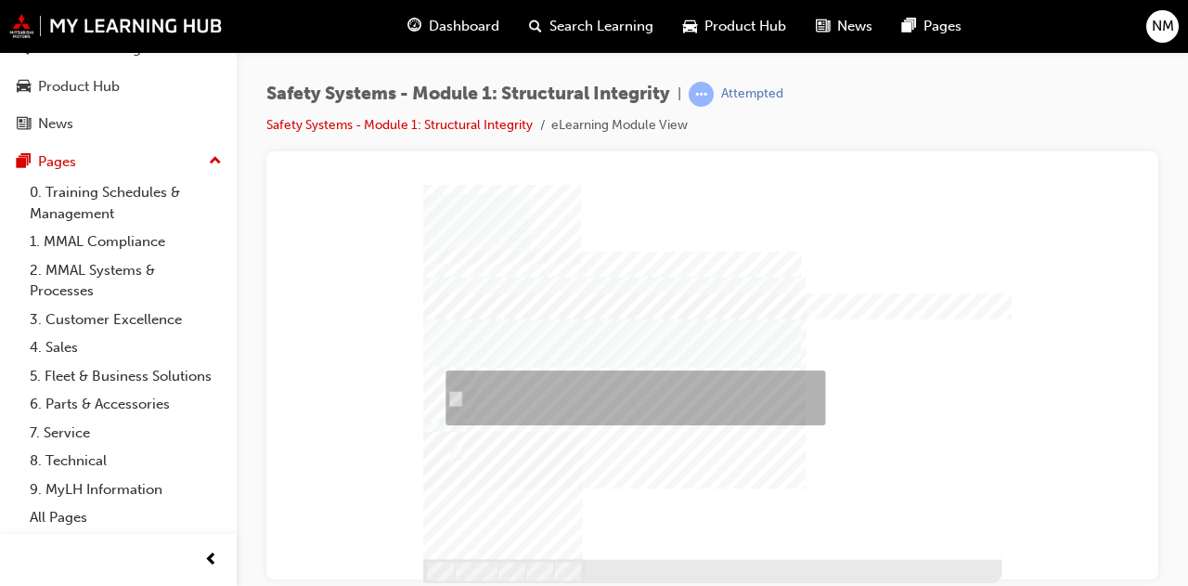
radio input "true"
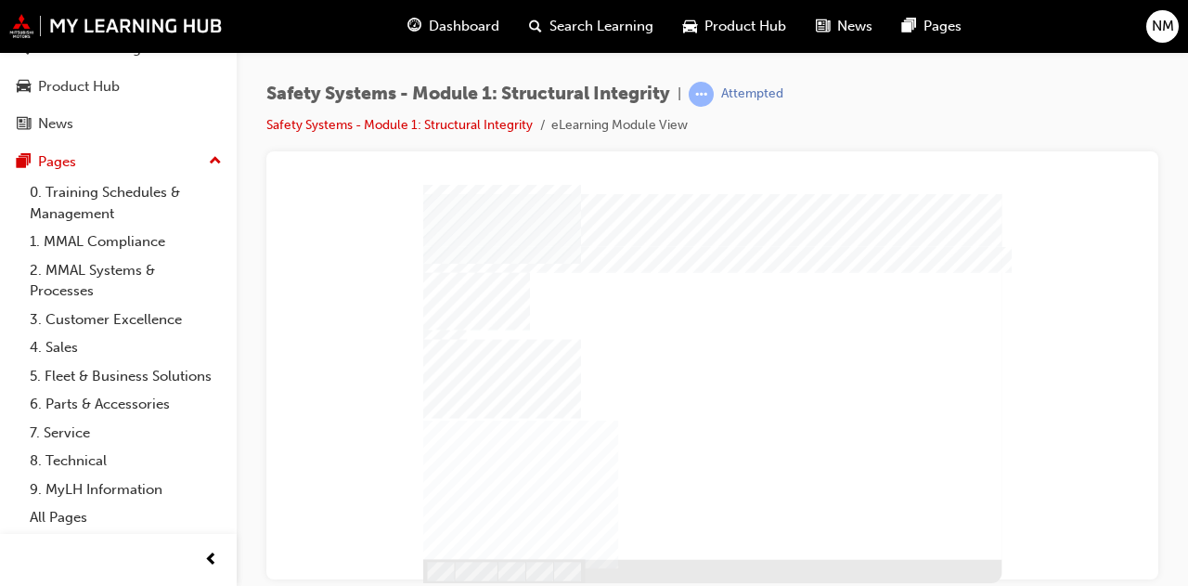
scroll to position [126, 0]
drag, startPoint x: 607, startPoint y: 328, endPoint x: 517, endPoint y: 325, distance: 90.1
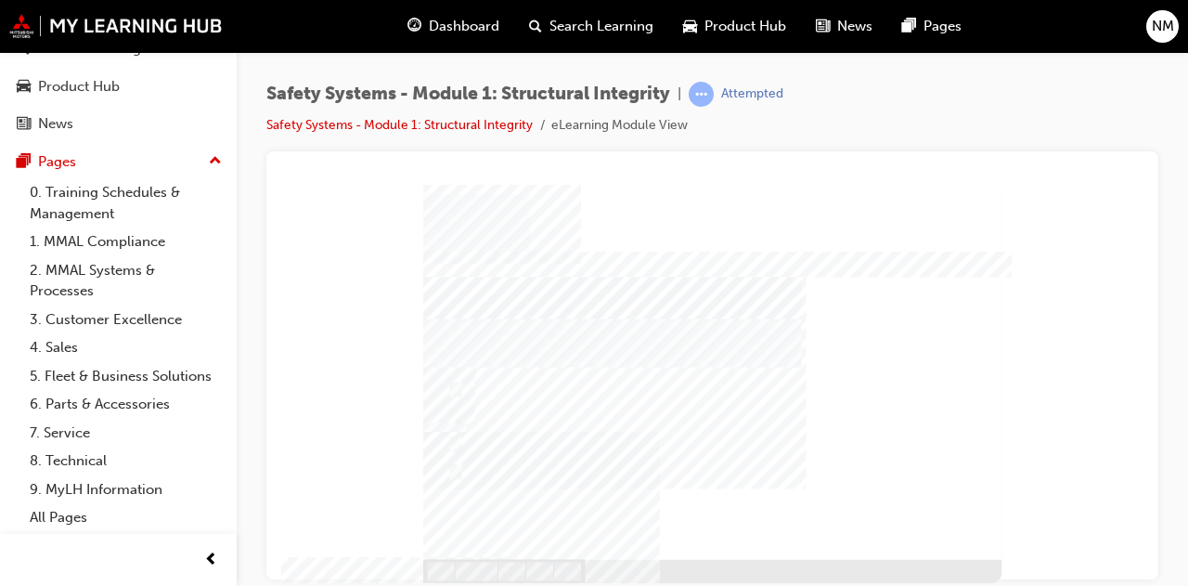
drag, startPoint x: 609, startPoint y: 332, endPoint x: 462, endPoint y: 312, distance: 148.1
radio input "true"
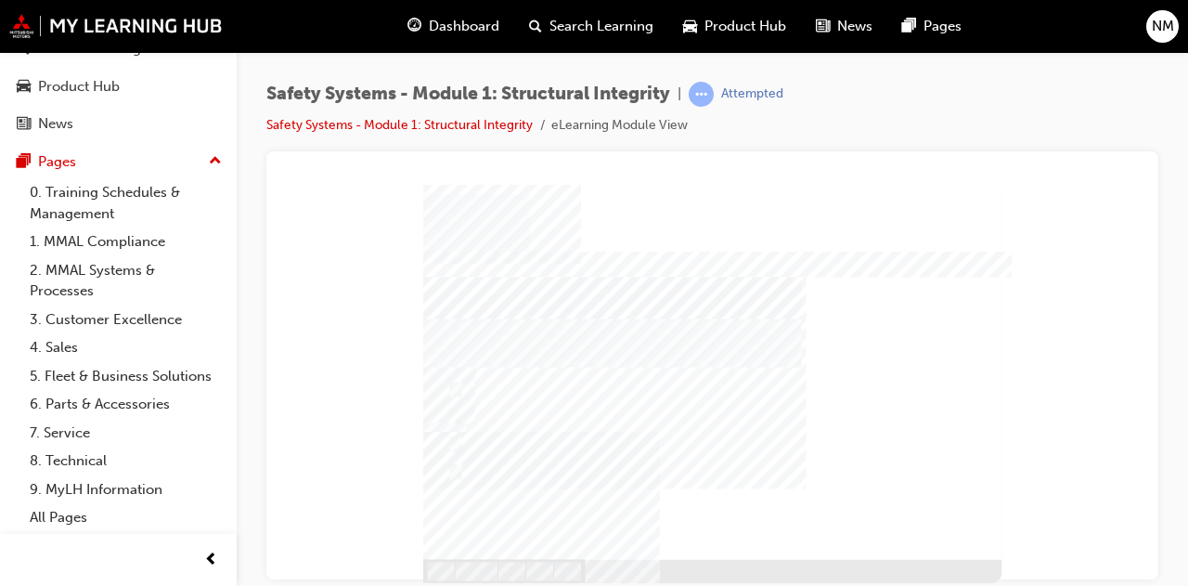
click at [972, 558] on div at bounding box center [712, 383] width 578 height 398
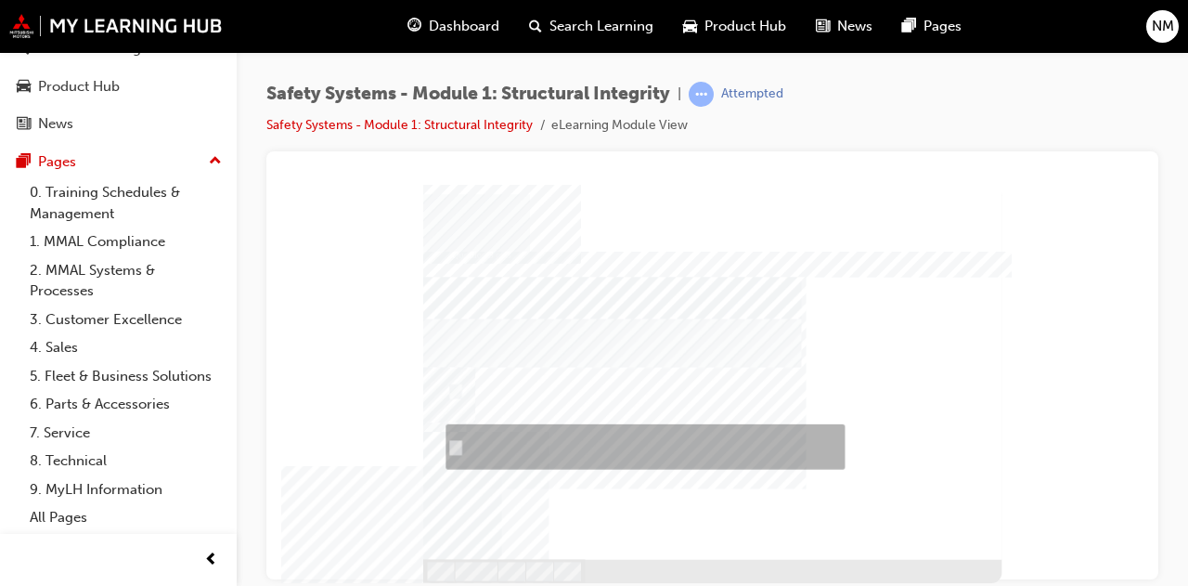
radio input "true"
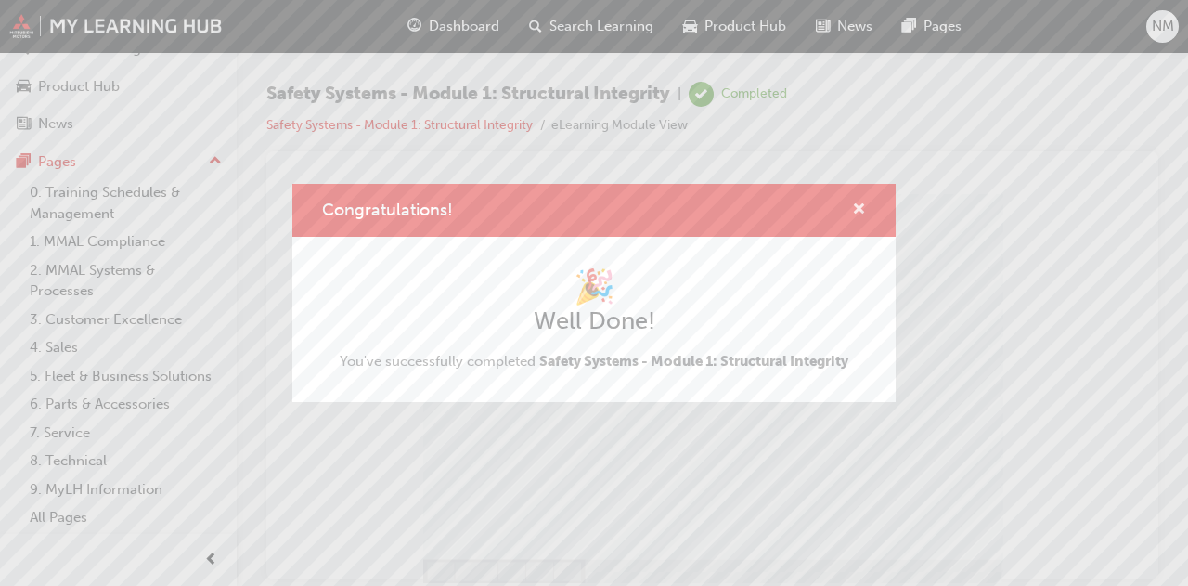
click at [860, 213] on span "cross-icon" at bounding box center [859, 210] width 14 height 17
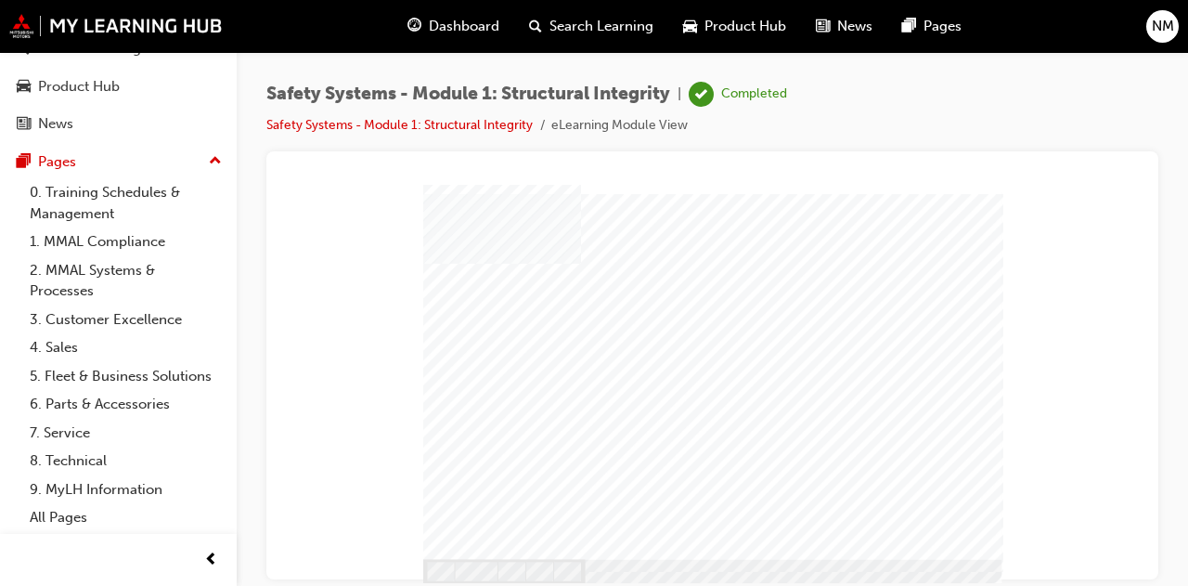
drag, startPoint x: 948, startPoint y: 539, endPoint x: 841, endPoint y: 381, distance: 190.6
click at [841, 381] on div at bounding box center [712, 371] width 578 height 374
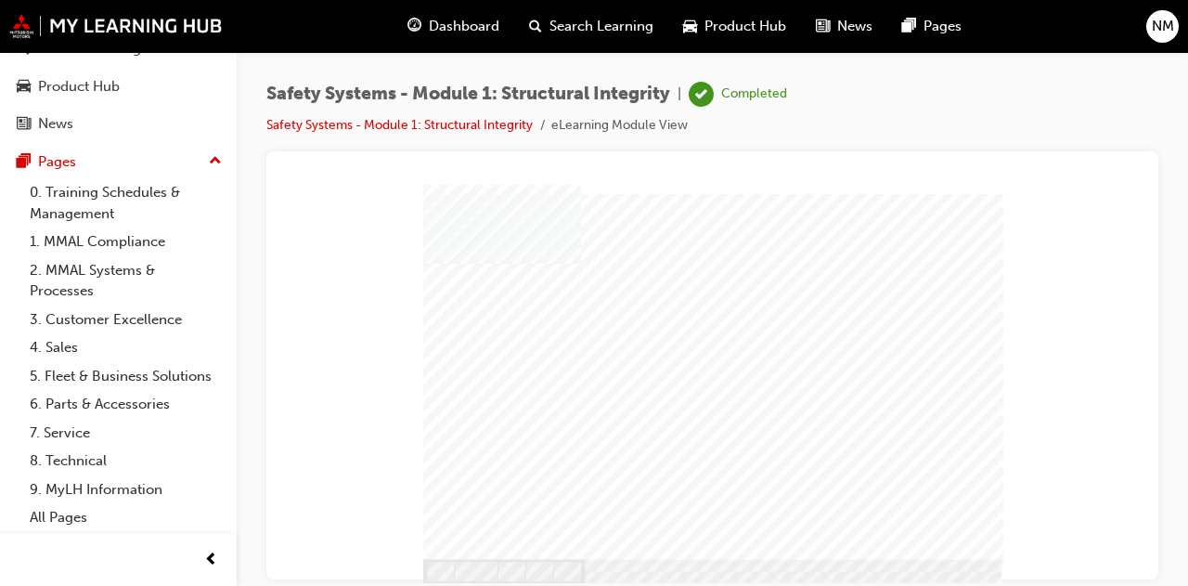
click at [480, 566] on div at bounding box center [712, 383] width 578 height 398
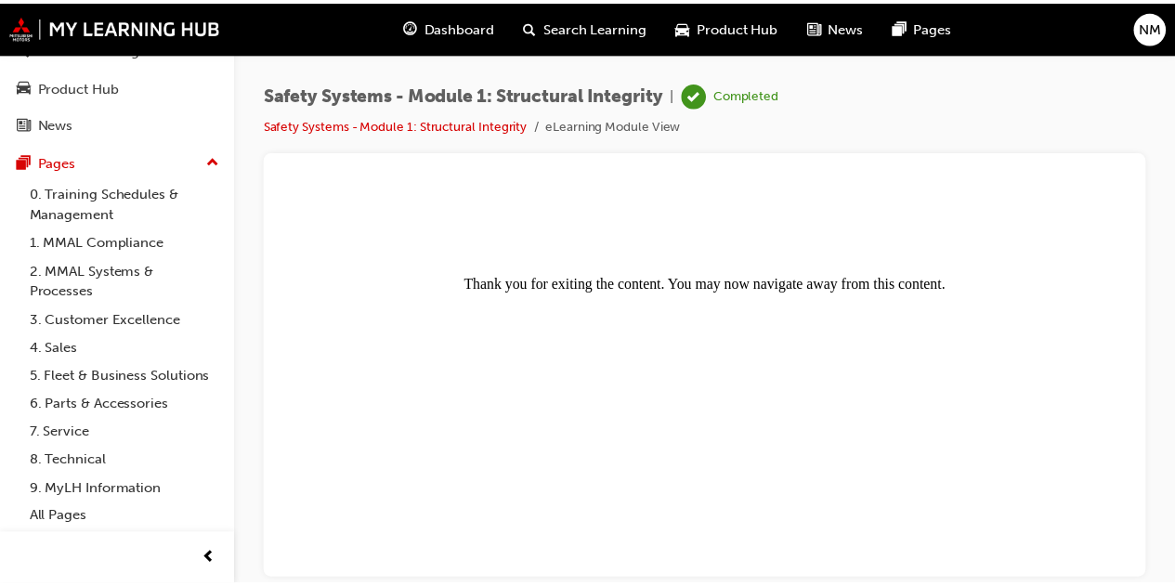
scroll to position [0, 0]
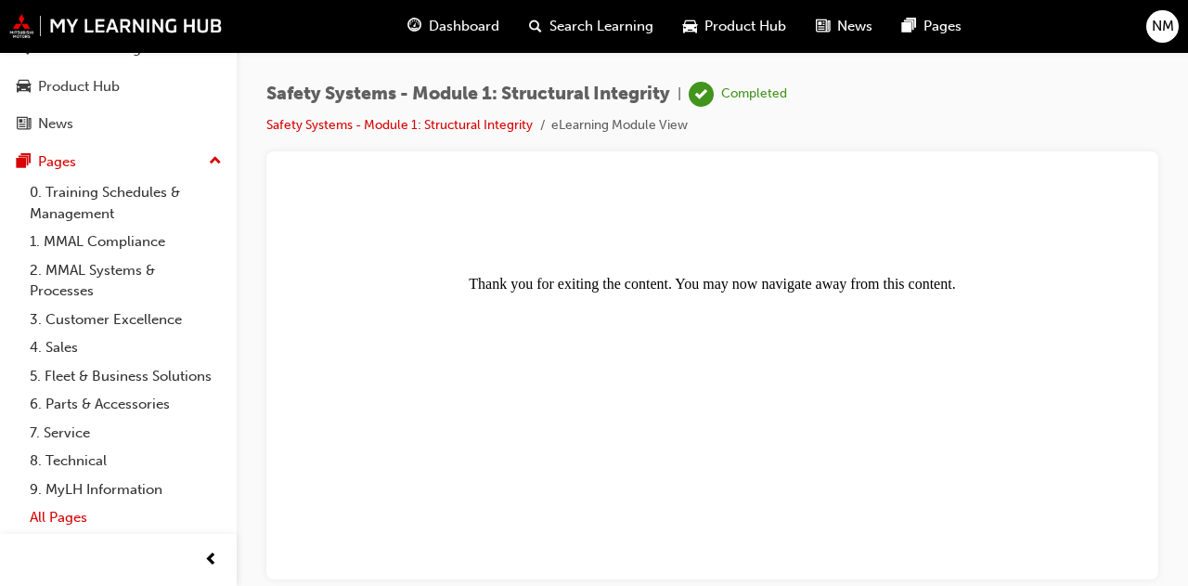
click at [54, 517] on link "All Pages" at bounding box center [125, 517] width 207 height 29
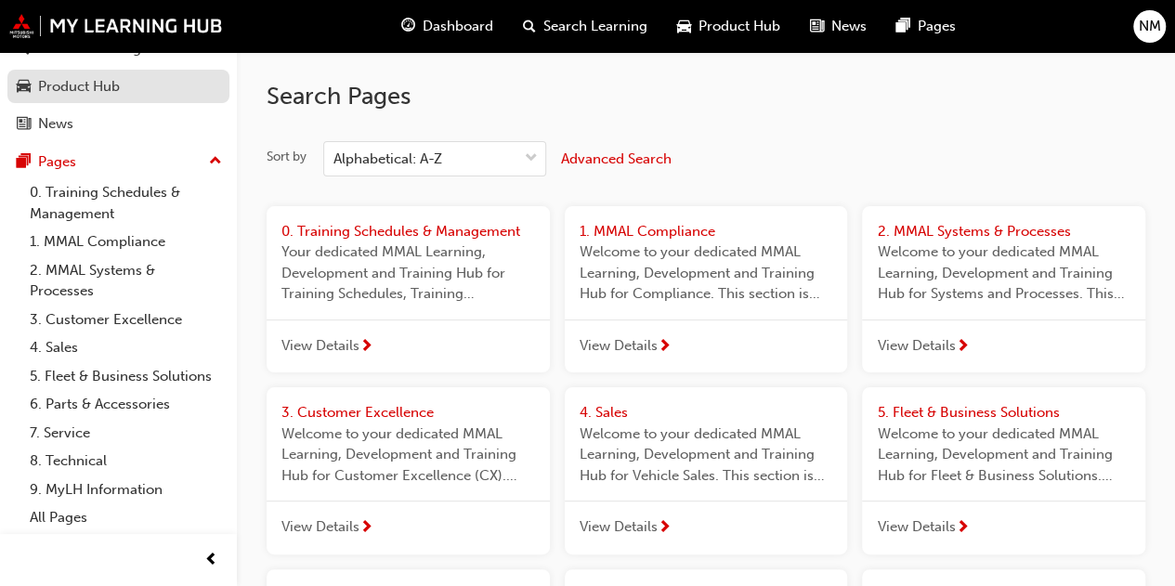
click at [75, 76] on div "Product Hub" at bounding box center [79, 86] width 82 height 21
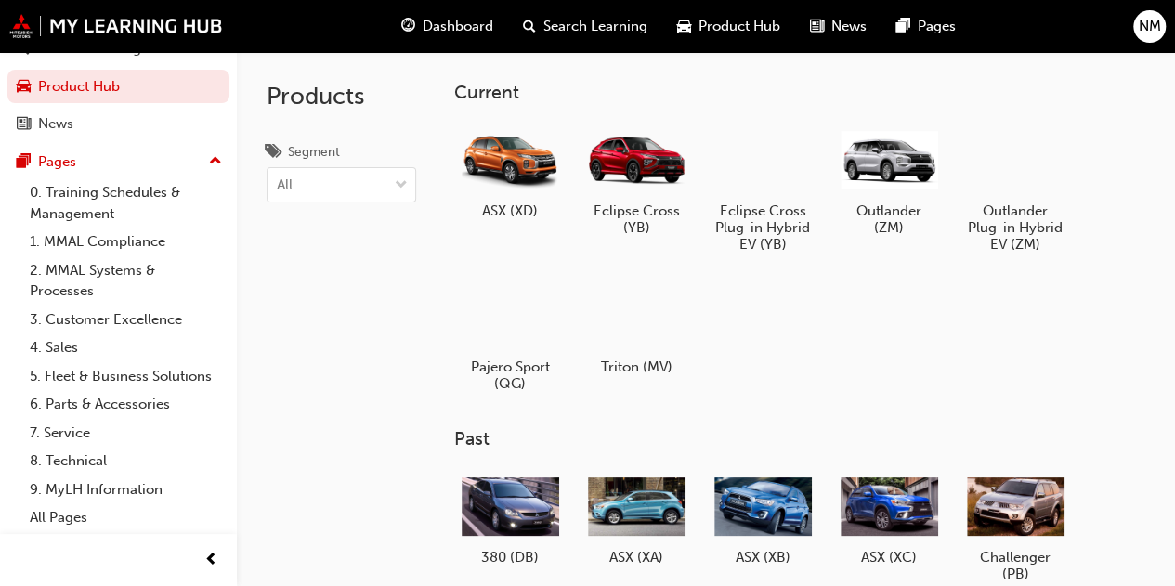
click at [453, 32] on span "Dashboard" at bounding box center [457, 26] width 71 height 21
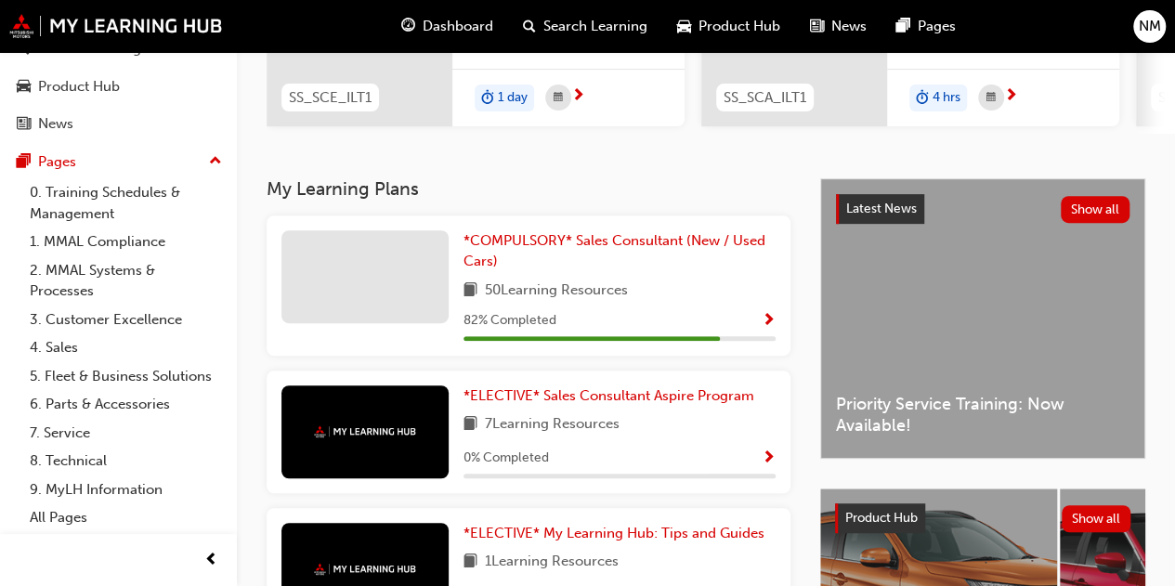
scroll to position [293, 0]
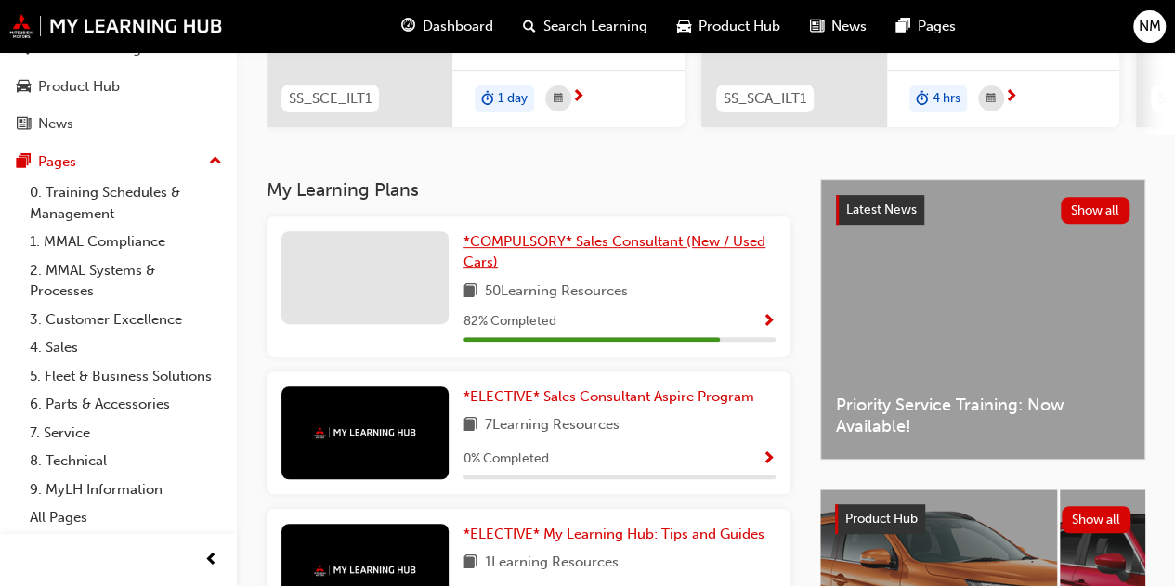
click at [615, 258] on link "*COMPULSORY* Sales Consultant (New / Used Cars)" at bounding box center [619, 252] width 312 height 42
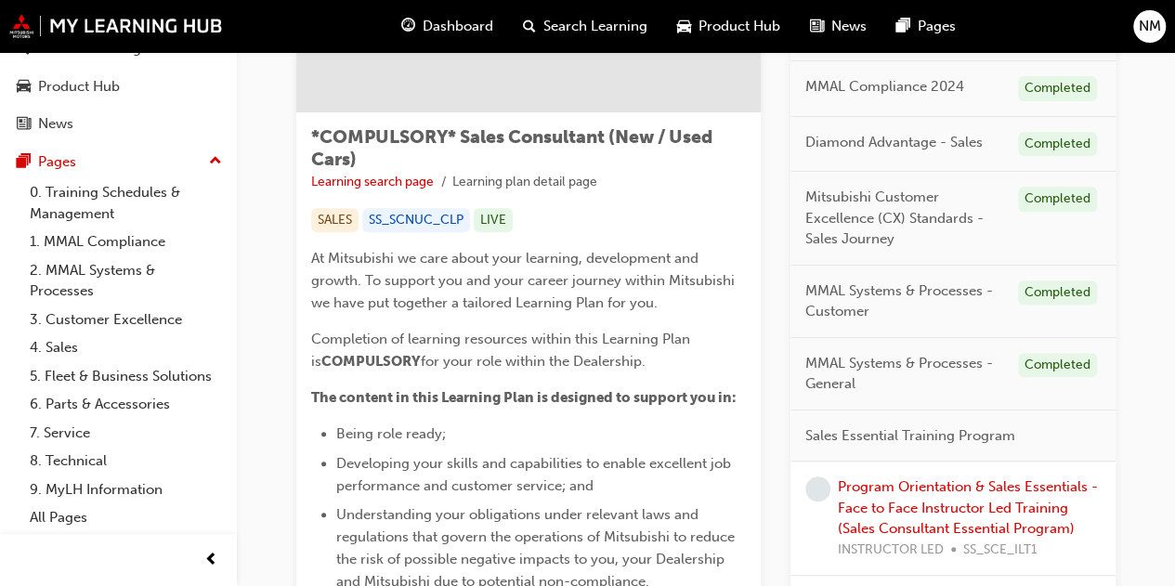
scroll to position [244, 0]
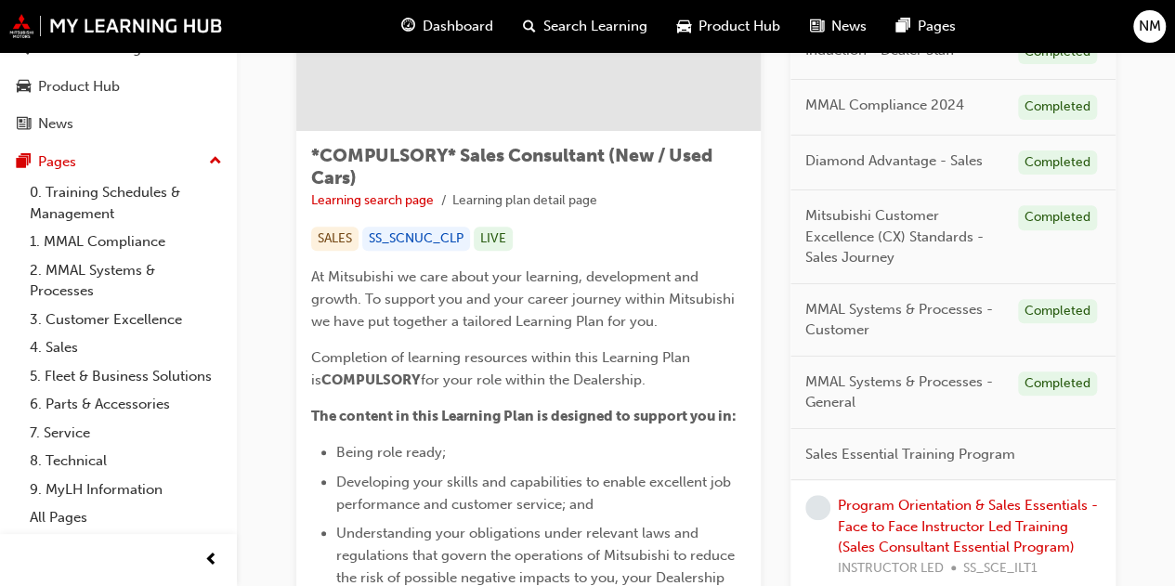
click at [722, 24] on span "Product Hub" at bounding box center [739, 26] width 82 height 21
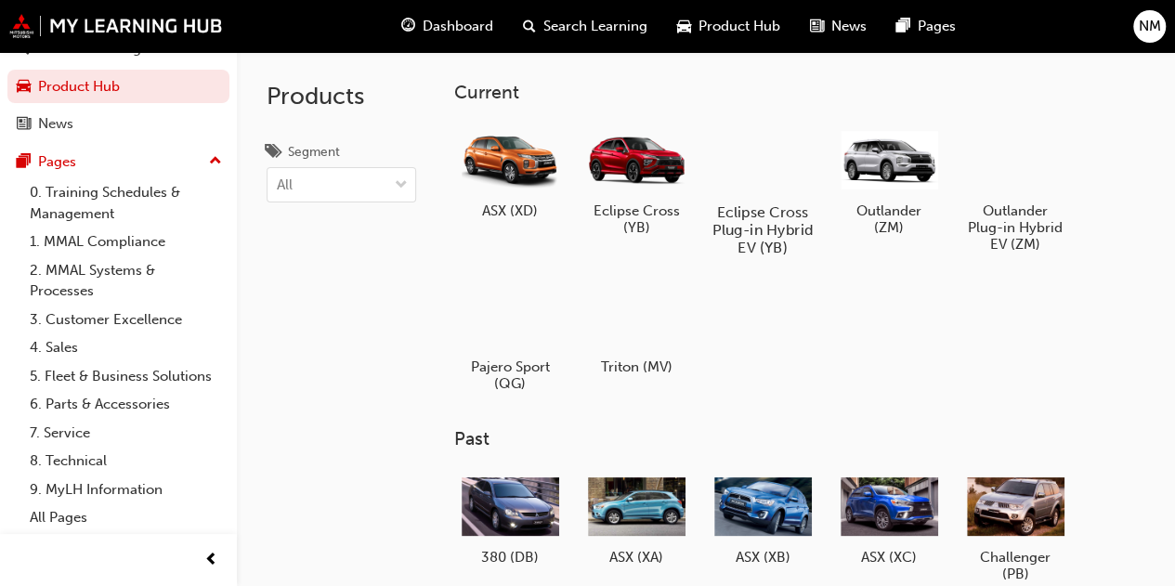
click at [759, 218] on h5 "Eclipse Cross Plug-in Hybrid EV (YB)" at bounding box center [761, 229] width 103 height 53
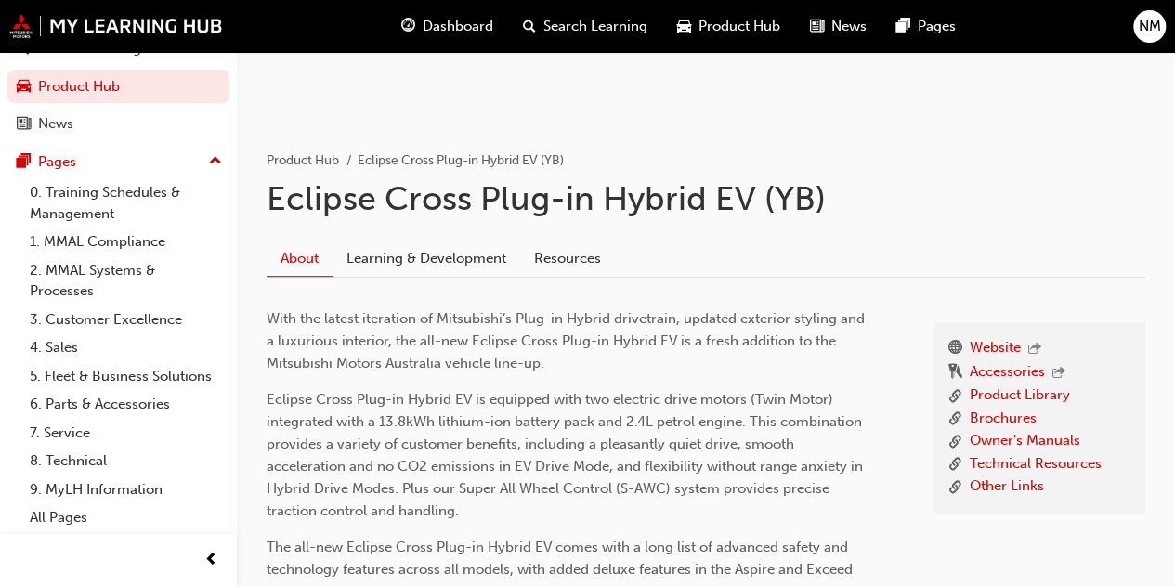
scroll to position [315, 0]
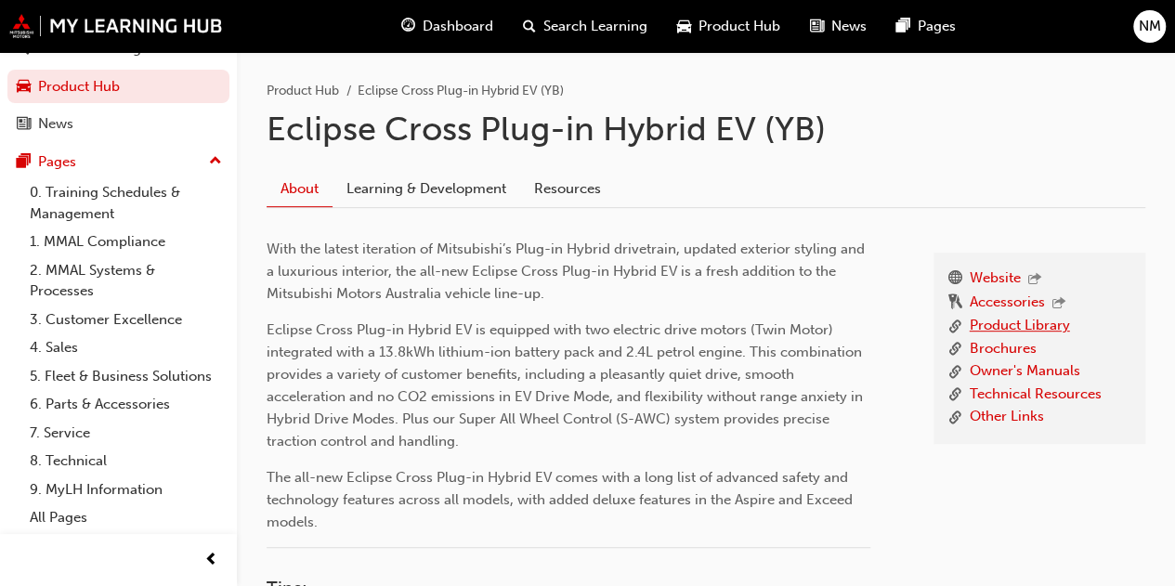
click at [1025, 327] on link "Product Library" at bounding box center [1019, 326] width 100 height 23
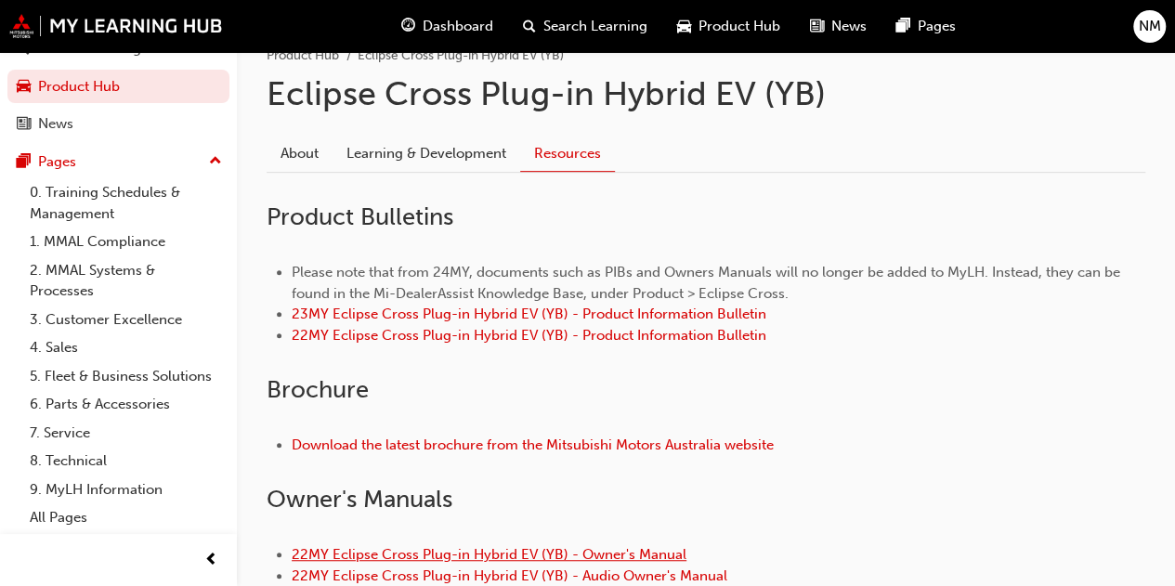
scroll to position [341, 0]
